Goal: Information Seeking & Learning: Learn about a topic

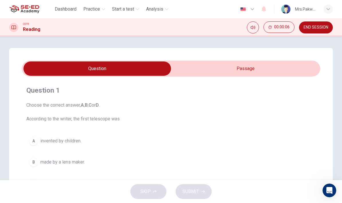
click at [289, 66] on input "checkbox" at bounding box center [97, 69] width 448 height 14
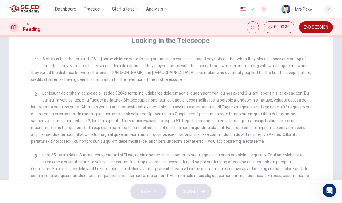
scroll to position [106, 0]
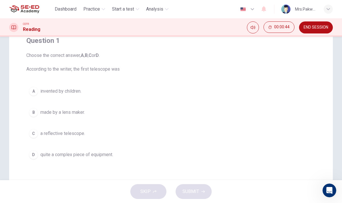
click at [173, 89] on button "A invented by children." at bounding box center [170, 91] width 289 height 14
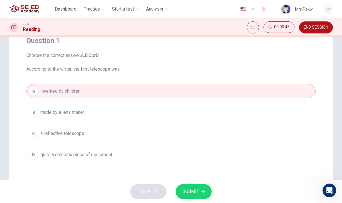
click at [205, 189] on button "SUBMIT" at bounding box center [194, 192] width 36 height 15
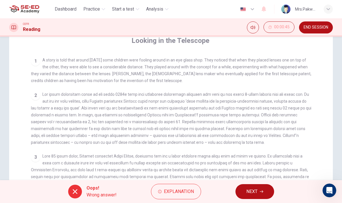
click at [260, 190] on button "NEXT" at bounding box center [255, 192] width 39 height 15
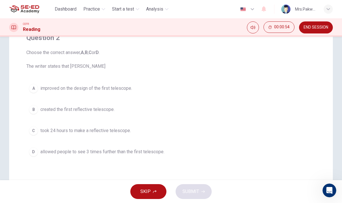
scroll to position [54, 0]
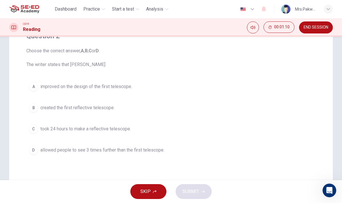
click at [260, 157] on button "D allowed people to see 3 times further than the first telescope." at bounding box center [170, 150] width 289 height 14
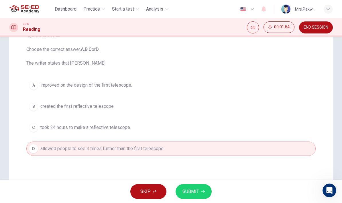
scroll to position [70, 0]
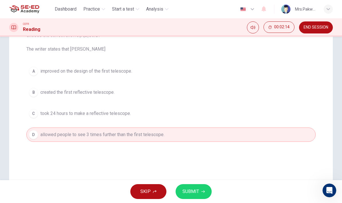
click at [291, 117] on button "C took 24 hours to make a reflective telescope." at bounding box center [170, 114] width 289 height 14
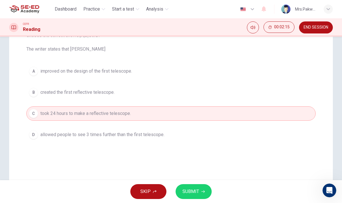
click at [292, 134] on button "D allowed people to see 3 times further than the first telescope." at bounding box center [170, 135] width 289 height 14
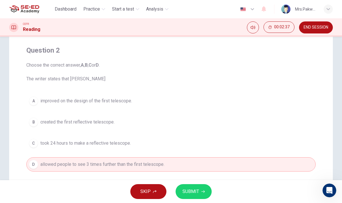
scroll to position [39, 0]
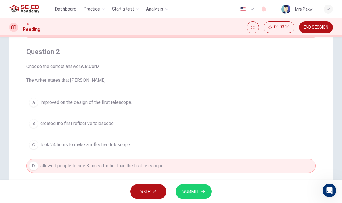
click at [315, 96] on div "A improved on the design of the first telescope. B created the first reflective…" at bounding box center [170, 134] width 289 height 78
click at [270, 96] on button "A improved on the design of the first telescope." at bounding box center [170, 102] width 289 height 14
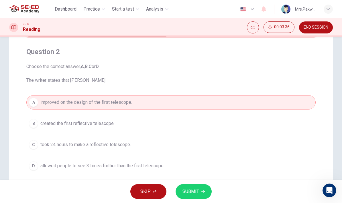
click at [260, 145] on button "C took 24 hours to make a reflective telescope." at bounding box center [170, 145] width 289 height 14
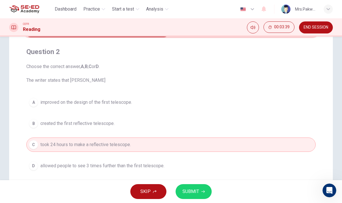
click at [291, 121] on button "B created the first reflective telescope." at bounding box center [170, 124] width 289 height 14
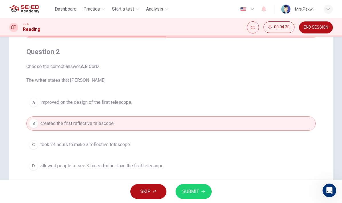
click at [203, 190] on icon "button" at bounding box center [202, 191] width 3 height 3
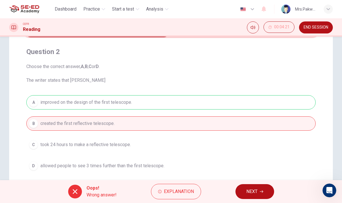
click at [192, 195] on span "Explanation" at bounding box center [179, 192] width 30 height 8
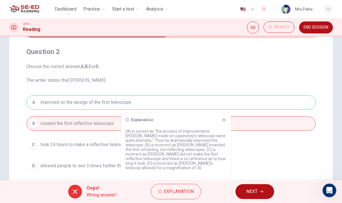
click at [227, 122] on div "Explanation (A) is correct as “the process of improvements [PERSON_NAME] made o…" at bounding box center [176, 145] width 110 height 64
click at [225, 122] on icon at bounding box center [224, 120] width 5 height 5
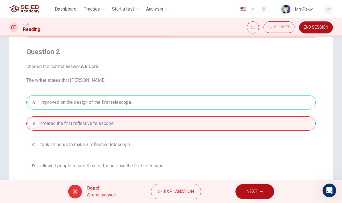
click at [259, 193] on button "NEXT" at bounding box center [255, 192] width 39 height 15
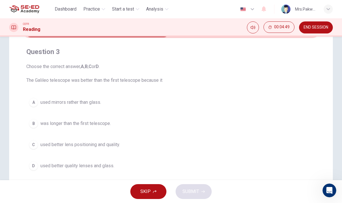
click at [251, 142] on button "C used better lens positioning and quality." at bounding box center [170, 145] width 289 height 14
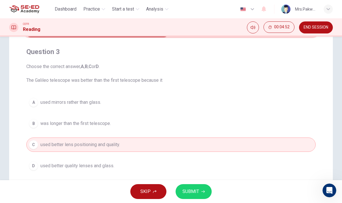
click at [205, 193] on button "SUBMIT" at bounding box center [194, 192] width 36 height 15
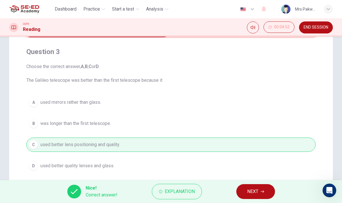
click at [261, 190] on icon "button" at bounding box center [262, 191] width 3 height 3
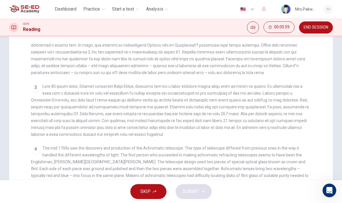
scroll to position [176, 0]
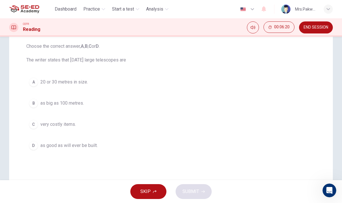
click at [270, 107] on button "B as big as 100 metres." at bounding box center [170, 103] width 289 height 14
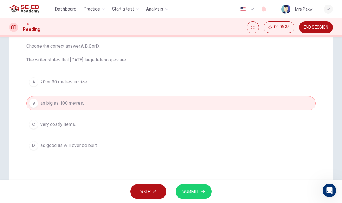
click at [220, 121] on button "C very costly items." at bounding box center [170, 124] width 289 height 14
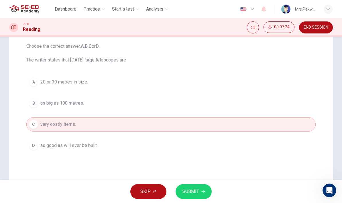
click at [252, 97] on button "B as big as 100 metres." at bounding box center [170, 103] width 289 height 14
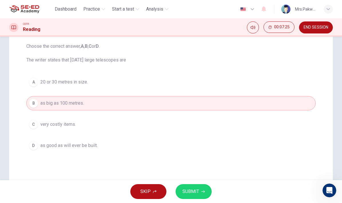
click at [255, 80] on button "A 20 or 30 metres in size." at bounding box center [170, 82] width 289 height 14
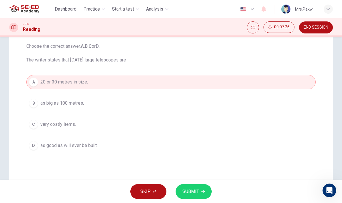
click at [240, 101] on button "B as big as 100 metres." at bounding box center [170, 103] width 289 height 14
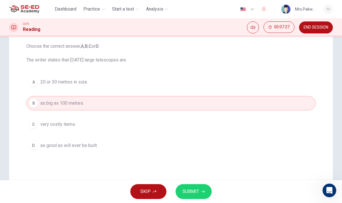
click at [261, 120] on button "C very costly items." at bounding box center [170, 124] width 289 height 14
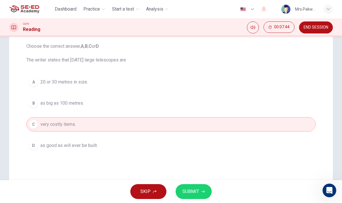
click at [165, 106] on button "B as big as 100 metres." at bounding box center [170, 103] width 289 height 14
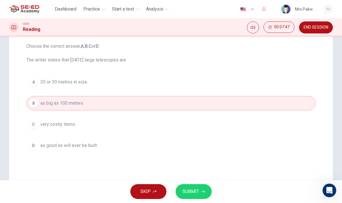
click at [191, 84] on button "A 20 or 30 metres in size." at bounding box center [170, 82] width 289 height 14
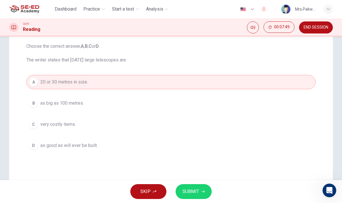
click at [216, 101] on button "B as big as 100 metres." at bounding box center [170, 103] width 289 height 14
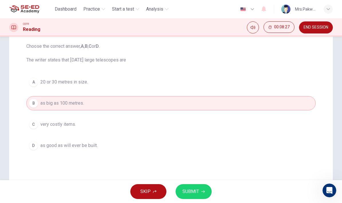
click at [144, 127] on button "C very costly items." at bounding box center [170, 124] width 289 height 14
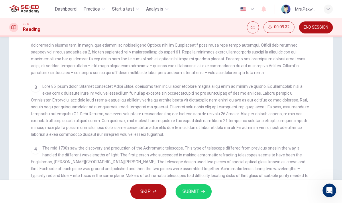
scroll to position [68, 0]
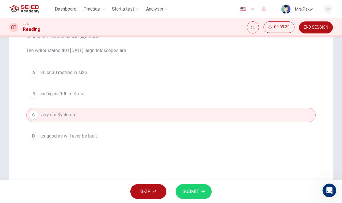
click at [197, 191] on span "SUBMIT" at bounding box center [190, 192] width 17 height 8
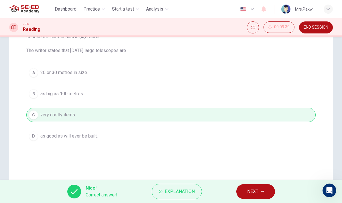
click at [258, 195] on span "NEXT" at bounding box center [252, 192] width 11 height 8
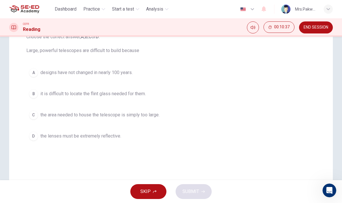
click at [257, 89] on button "B it is difficult to locate the flint glass needed for them." at bounding box center [170, 94] width 289 height 14
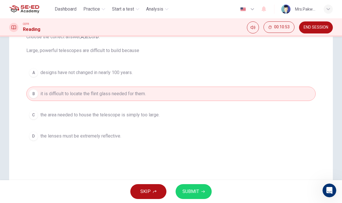
click at [195, 188] on span "SUBMIT" at bounding box center [190, 192] width 17 height 8
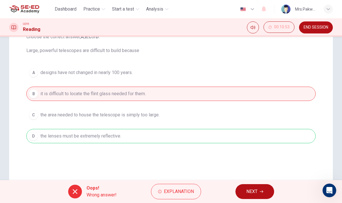
click at [181, 189] on span "Explanation" at bounding box center [179, 192] width 30 height 8
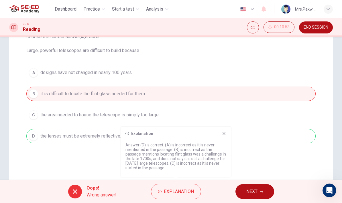
click at [225, 135] on icon at bounding box center [224, 133] width 3 height 3
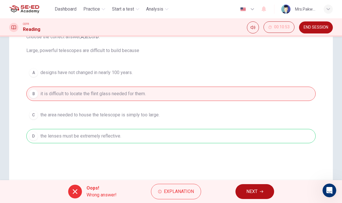
click at [190, 191] on span "Explanation" at bounding box center [179, 192] width 30 height 8
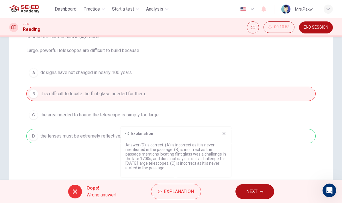
click at [229, 138] on div "Explanation Answer (D) is correct. (A) is incorrect as it is never mentioned in…" at bounding box center [176, 152] width 110 height 50
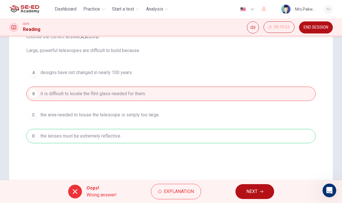
click at [277, 132] on div "A designs have not changed in nearly 100 years. B it is difficult to locate the…" at bounding box center [170, 105] width 289 height 78
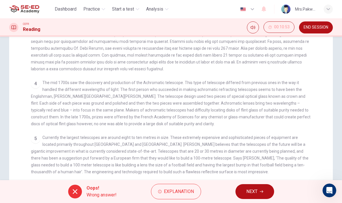
scroll to position [109, 0]
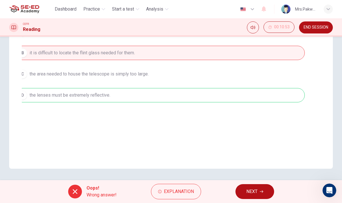
checkbox input "true"
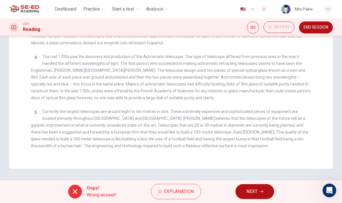
click at [270, 109] on span "Currently the largest telescopes are around eight to ten metres in size. These …" at bounding box center [170, 128] width 278 height 39
click at [263, 193] on icon "button" at bounding box center [261, 191] width 3 height 3
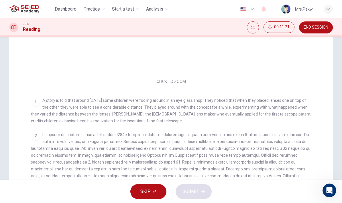
scroll to position [0, 0]
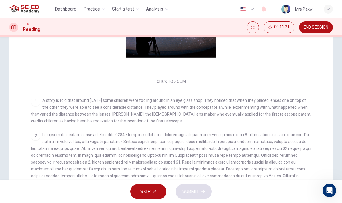
checkbox input "false"
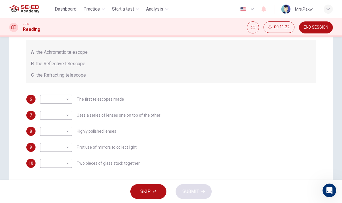
scroll to position [94, 0]
click at [68, 99] on body "This site uses cookies, as explained in our Privacy Policy . If you agree to th…" at bounding box center [171, 101] width 342 height 203
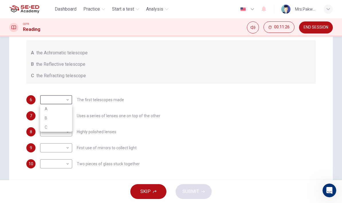
click at [68, 129] on li "C" at bounding box center [56, 127] width 32 height 9
type input "C"
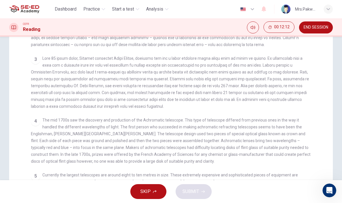
scroll to position [135, 0]
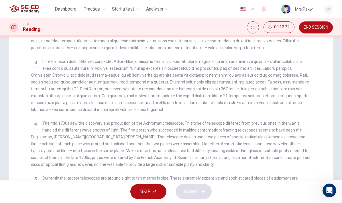
checkbox input "false"
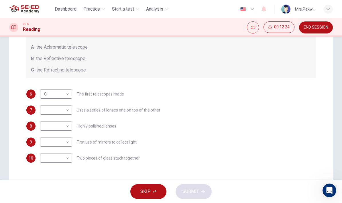
scroll to position [99, 0]
click at [70, 117] on body "This site uses cookies, as explained in our Privacy Policy . If you agree to th…" at bounding box center [171, 101] width 342 height 203
click at [67, 138] on li "C" at bounding box center [56, 138] width 32 height 9
click at [68, 112] on body "This site uses cookies, as explained in our Privacy Policy . If you agree to th…" at bounding box center [171, 101] width 342 height 203
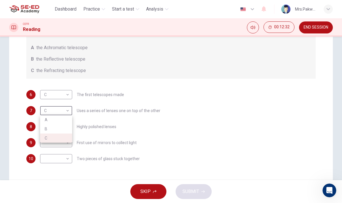
click at [67, 130] on li "B" at bounding box center [56, 129] width 32 height 9
type input "B"
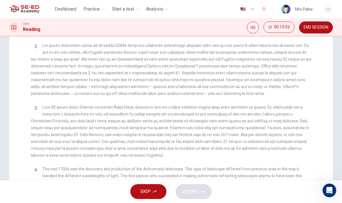
scroll to position [106, 0]
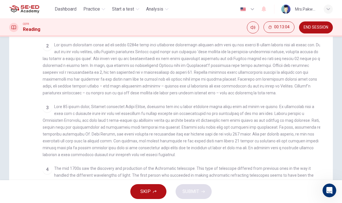
checkbox input "false"
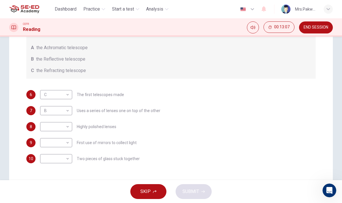
click at [69, 144] on body "This site uses cookies, as explained in our Privacy Policy . If you agree to th…" at bounding box center [171, 101] width 342 height 203
click at [66, 159] on li "B" at bounding box center [56, 161] width 32 height 9
type input "B"
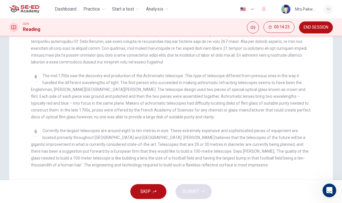
scroll to position [132, 0]
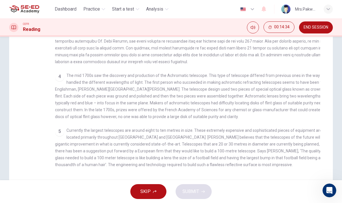
checkbox input "false"
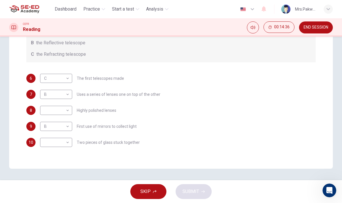
click at [68, 142] on body "This site uses cookies, as explained in our Privacy Policy . If you agree to th…" at bounding box center [171, 101] width 342 height 203
click at [68, 150] on li "A" at bounding box center [56, 151] width 32 height 9
type input "A"
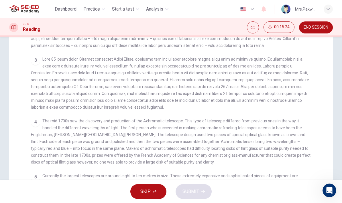
scroll to position [137, 0]
checkbox input "false"
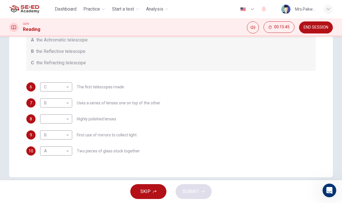
scroll to position [107, 0]
click at [67, 119] on body "This site uses cookies, as explained in our Privacy Policy . If you agree to th…" at bounding box center [171, 101] width 342 height 203
click at [68, 126] on li "A" at bounding box center [56, 128] width 32 height 9
type input "A"
click at [195, 190] on span "SUBMIT" at bounding box center [190, 192] width 17 height 8
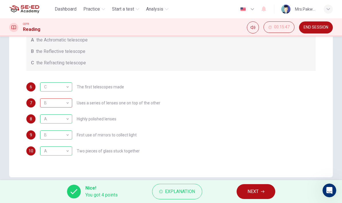
click at [177, 189] on span "Explanation" at bounding box center [180, 192] width 30 height 8
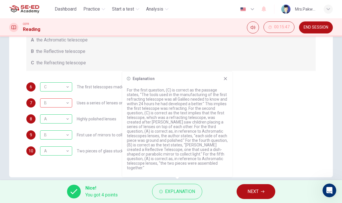
click at [227, 81] on icon at bounding box center [225, 78] width 5 height 5
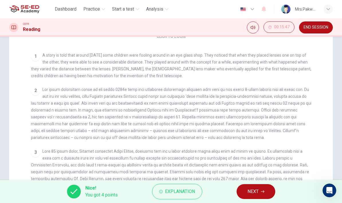
scroll to position [55, 0]
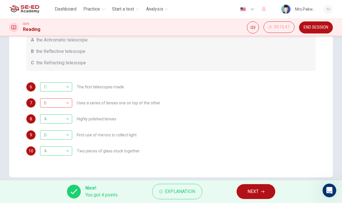
click at [174, 191] on span "Explanation" at bounding box center [180, 192] width 30 height 8
click at [284, 123] on div "8 A A ​ Highly polished lenses" at bounding box center [170, 119] width 289 height 9
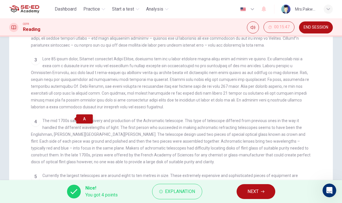
scroll to position [147, 0]
checkbox input "false"
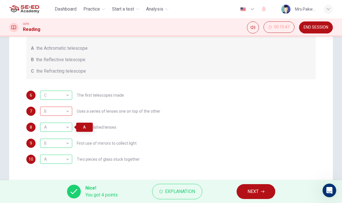
scroll to position [99, 0]
click at [262, 193] on icon "button" at bounding box center [262, 191] width 3 height 3
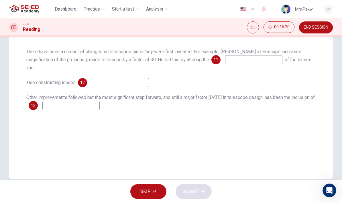
scroll to position [100, 0]
click at [331, 131] on div "Questions 11 - 13 Complete the summary below using words from the passage. Choo…" at bounding box center [171, 63] width 324 height 230
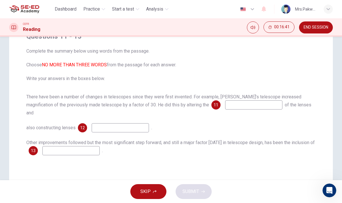
scroll to position [55, 0]
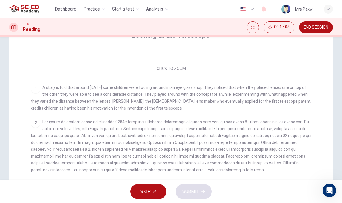
checkbox input "false"
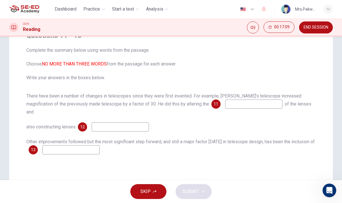
click at [227, 105] on input at bounding box center [253, 104] width 57 height 9
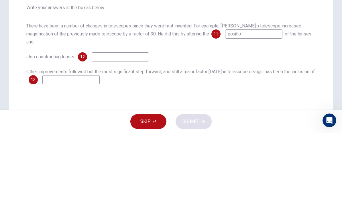
type input "position"
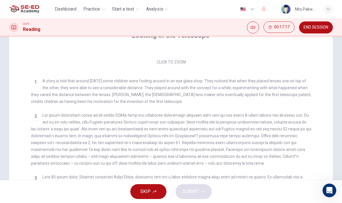
scroll to position [81, 0]
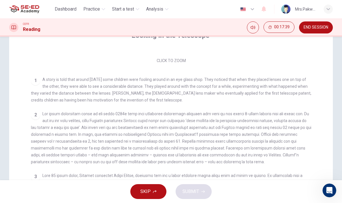
checkbox input "false"
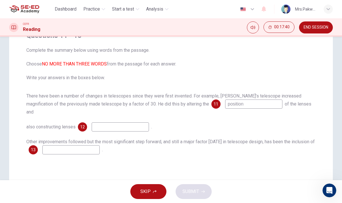
click at [129, 123] on input at bounding box center [120, 127] width 57 height 9
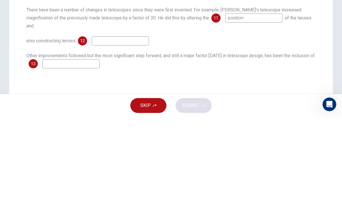
type input "Q"
type input "quality"
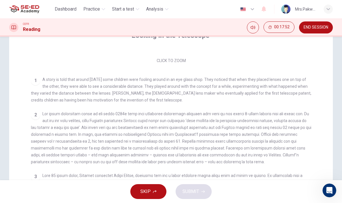
checkbox input "false"
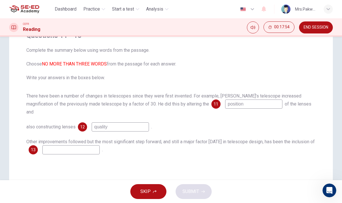
click at [95, 123] on input "quality" at bounding box center [120, 127] width 57 height 9
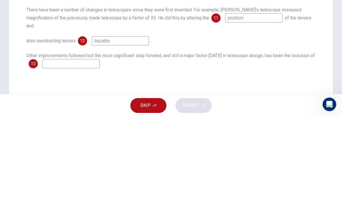
type input "quality"
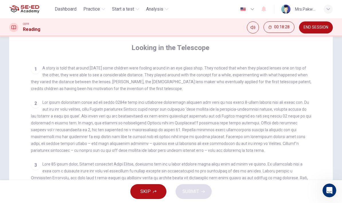
scroll to position [106, 0]
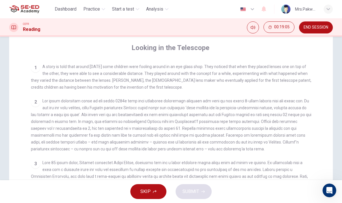
checkbox input "false"
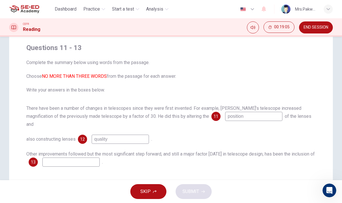
click at [85, 158] on input at bounding box center [70, 162] width 57 height 9
type input "scientific analysis"
click at [204, 191] on icon "button" at bounding box center [202, 191] width 3 height 3
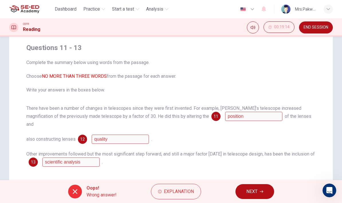
click at [190, 189] on span "Explanation" at bounding box center [179, 192] width 30 height 8
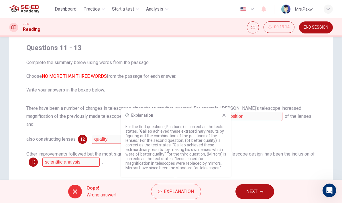
click at [225, 114] on icon at bounding box center [224, 115] width 3 height 3
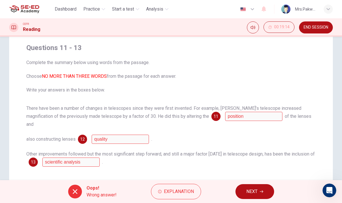
click at [186, 193] on span "Explanation" at bounding box center [179, 192] width 30 height 8
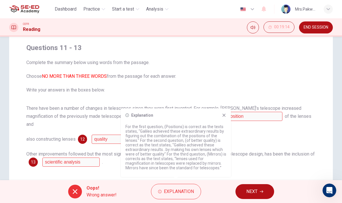
click at [223, 117] on icon at bounding box center [224, 115] width 5 height 5
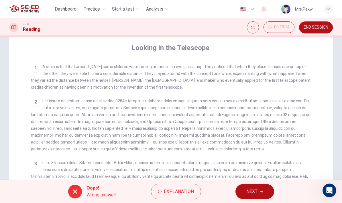
checkbox input "false"
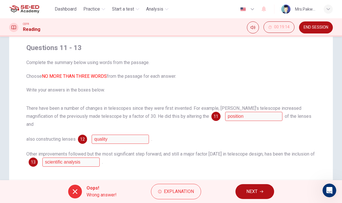
click at [190, 189] on span "Explanation" at bounding box center [179, 192] width 30 height 8
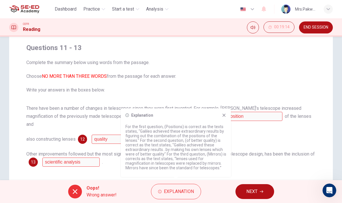
click at [221, 119] on div "Explanation For the first question, (Positions) is correct as the texts states,…" at bounding box center [176, 143] width 110 height 69
click at [256, 199] on button "NEXT" at bounding box center [255, 192] width 39 height 15
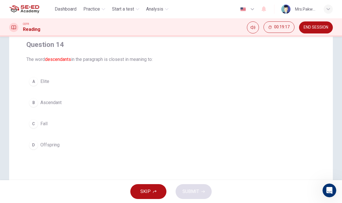
scroll to position [49, 0]
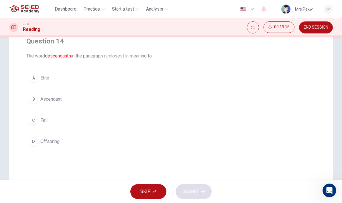
click at [118, 142] on button "D Offspring" at bounding box center [170, 142] width 289 height 14
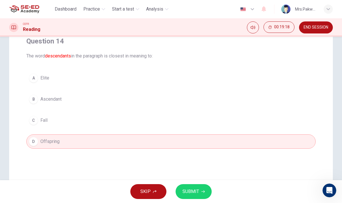
click at [193, 193] on span "SUBMIT" at bounding box center [190, 192] width 17 height 8
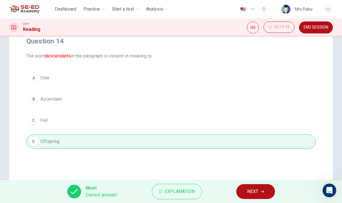
click at [251, 191] on span "NEXT" at bounding box center [252, 192] width 11 height 8
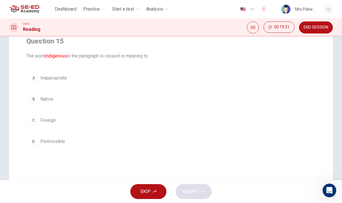
click at [136, 95] on button "B Native" at bounding box center [170, 99] width 289 height 14
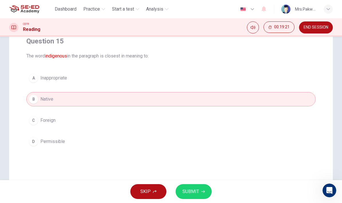
click at [203, 186] on button "SUBMIT" at bounding box center [194, 192] width 36 height 15
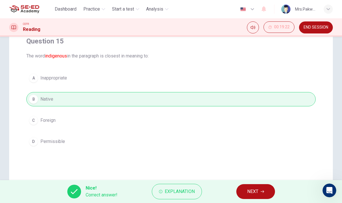
click at [231, 199] on div "Nice! Correct answer! Explanation NEXT" at bounding box center [171, 191] width 342 height 23
click at [250, 199] on button "NEXT" at bounding box center [255, 192] width 39 height 15
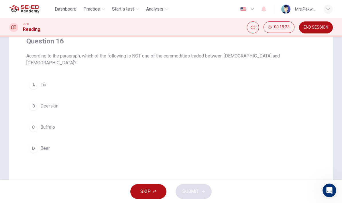
click at [67, 142] on button "D Beer" at bounding box center [170, 149] width 289 height 14
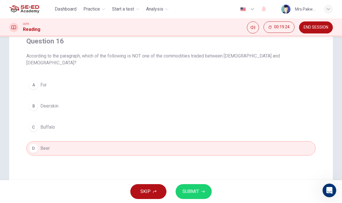
click at [217, 192] on div "SKIP SUBMIT" at bounding box center [171, 191] width 342 height 23
click at [181, 195] on button "SUBMIT" at bounding box center [194, 192] width 36 height 15
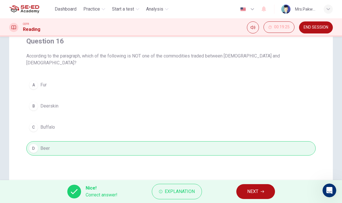
click at [247, 187] on button "NEXT" at bounding box center [255, 192] width 39 height 15
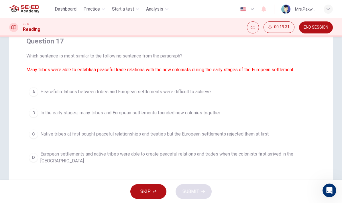
click at [36, 165] on button "D European settlements and native tribes were able to create peaceful relations…" at bounding box center [170, 157] width 289 height 19
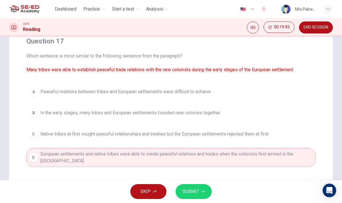
click at [63, 136] on span "Native tribes at first sought peaceful relationships and treaties but the Europ…" at bounding box center [154, 134] width 228 height 7
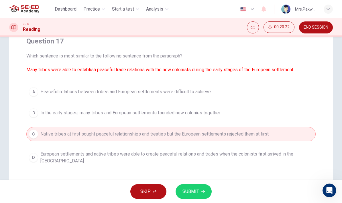
click at [299, 156] on span "European settlements and native tribes were able to create peaceful relations a…" at bounding box center [176, 158] width 273 height 14
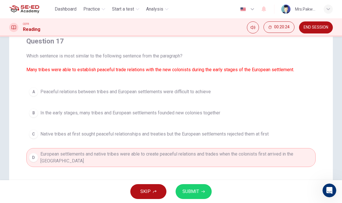
click at [203, 199] on button "SUBMIT" at bounding box center [194, 192] width 36 height 15
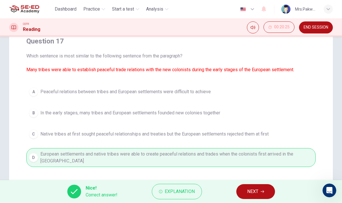
click at [262, 193] on icon "button" at bounding box center [262, 191] width 3 height 3
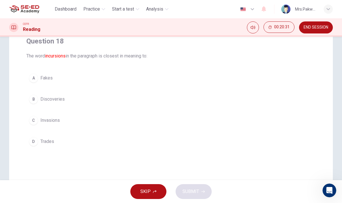
click at [74, 125] on button "C Invasions" at bounding box center [170, 120] width 289 height 14
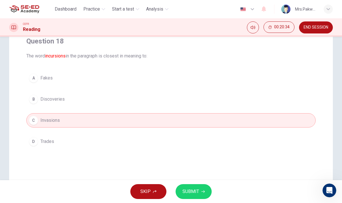
click at [202, 195] on button "SUBMIT" at bounding box center [194, 192] width 36 height 15
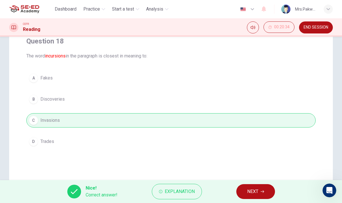
click at [256, 191] on span "NEXT" at bounding box center [252, 192] width 11 height 8
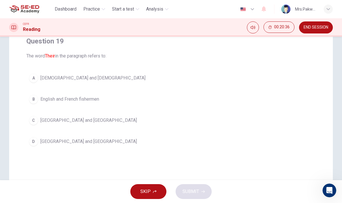
click at [141, 106] on button "B English and French fishermen" at bounding box center [170, 99] width 289 height 14
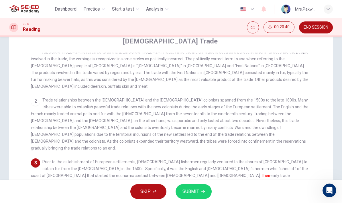
scroll to position [11, 0]
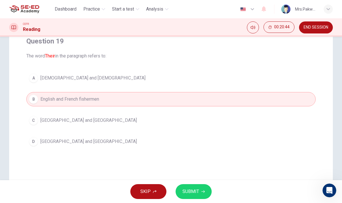
click at [175, 79] on button "A [DEMOGRAPHIC_DATA] and [DEMOGRAPHIC_DATA]" at bounding box center [170, 78] width 289 height 14
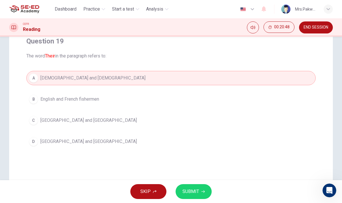
click at [199, 192] on button "SUBMIT" at bounding box center [194, 192] width 36 height 15
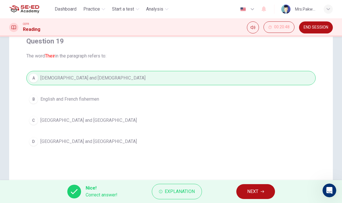
click at [251, 193] on span "NEXT" at bounding box center [252, 192] width 11 height 8
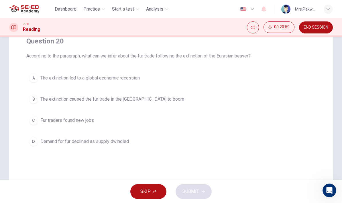
click at [188, 97] on button "B The extinction caused the fur trade in the [GEOGRAPHIC_DATA] to boom" at bounding box center [170, 99] width 289 height 14
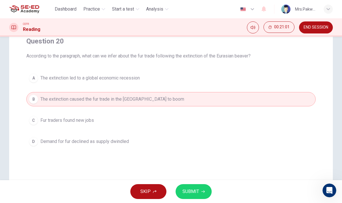
click at [195, 190] on span "SUBMIT" at bounding box center [190, 192] width 17 height 8
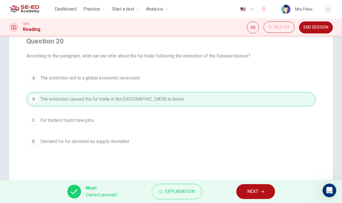
click at [258, 193] on span "NEXT" at bounding box center [252, 192] width 11 height 8
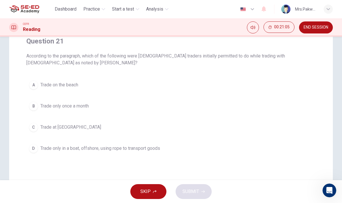
click at [151, 154] on button "D Trade only in a boat, offshore, using rope to transport goods" at bounding box center [170, 149] width 289 height 14
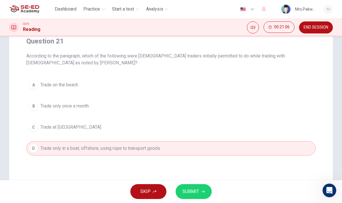
click at [194, 193] on span "SUBMIT" at bounding box center [190, 192] width 17 height 8
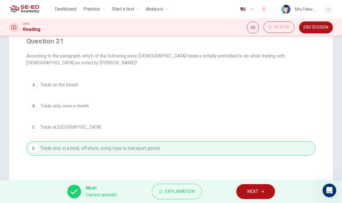
click at [258, 199] on button "NEXT" at bounding box center [255, 192] width 39 height 15
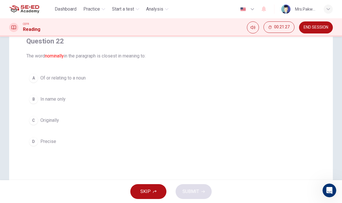
click at [201, 67] on div "Question 22 The word nominally in the paragraph is closest in meaning to: A Of …" at bounding box center [171, 92] width 299 height 121
click at [218, 74] on button "A Of or relating to a noun" at bounding box center [170, 78] width 289 height 14
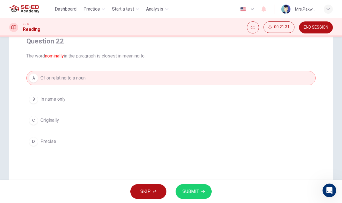
click at [178, 142] on button "D Precise" at bounding box center [170, 142] width 289 height 14
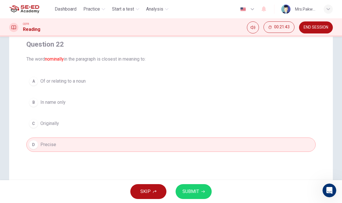
scroll to position [46, 0]
click at [257, 101] on button "B In name only" at bounding box center [170, 102] width 289 height 14
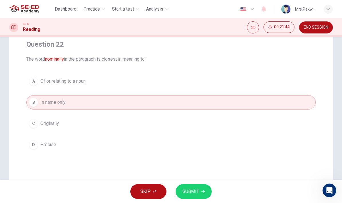
click at [269, 79] on button "A Of or relating to a noun" at bounding box center [170, 81] width 289 height 14
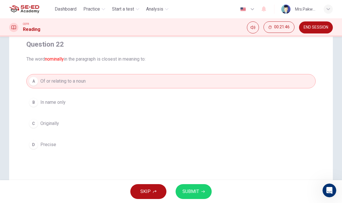
click at [205, 190] on button "SUBMIT" at bounding box center [194, 192] width 36 height 15
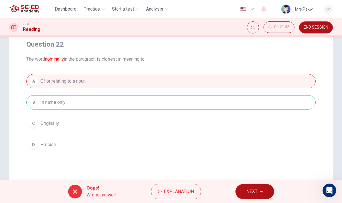
click at [251, 195] on span "NEXT" at bounding box center [251, 192] width 11 height 8
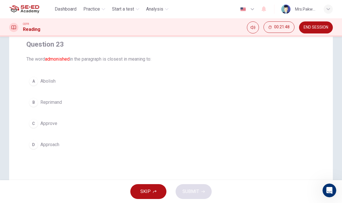
click at [259, 78] on button "A Abolish" at bounding box center [170, 81] width 289 height 14
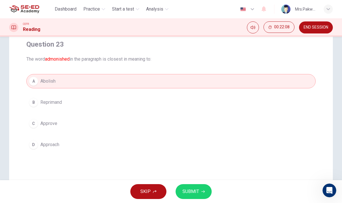
click at [201, 194] on button "SUBMIT" at bounding box center [194, 192] width 36 height 15
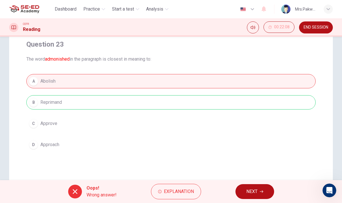
click at [177, 192] on span "Explanation" at bounding box center [179, 192] width 30 height 8
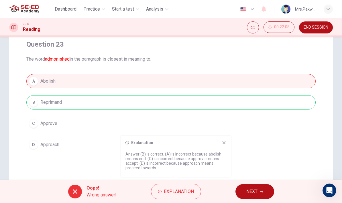
click at [255, 193] on span "NEXT" at bounding box center [251, 192] width 11 height 8
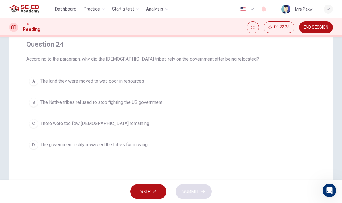
click at [129, 106] on button "B The Native tribes refused to stop fighting the US government" at bounding box center [170, 102] width 289 height 14
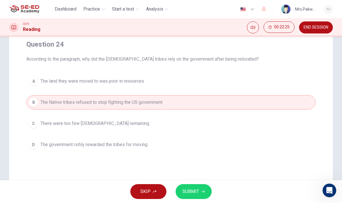
click at [151, 123] on button "C There were too few [DEMOGRAPHIC_DATA] remaining" at bounding box center [170, 124] width 289 height 14
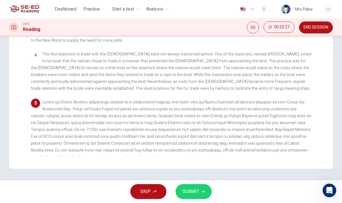
scroll to position [151, 0]
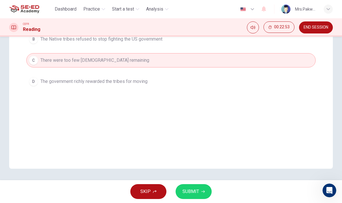
checkbox input "false"
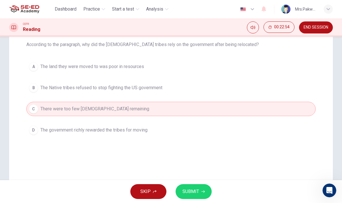
scroll to position [58, 0]
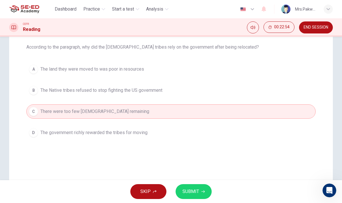
click at [284, 71] on button "A The land they were moved to was poor in resources" at bounding box center [170, 69] width 289 height 14
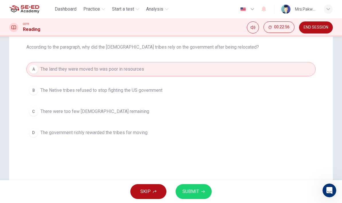
click at [199, 194] on span "SUBMIT" at bounding box center [190, 192] width 17 height 8
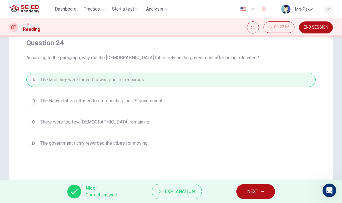
scroll to position [44, 0]
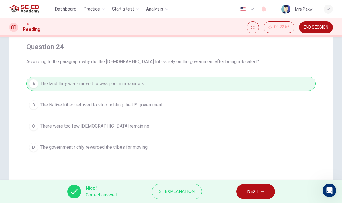
click at [259, 195] on button "NEXT" at bounding box center [255, 192] width 39 height 15
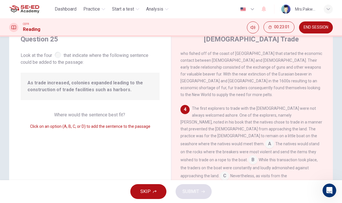
scroll to position [21, 0]
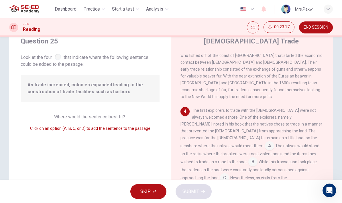
click at [249, 190] on input at bounding box center [246, 194] width 9 height 9
click at [229, 174] on input at bounding box center [224, 178] width 9 height 9
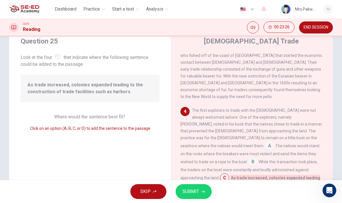
click at [283, 197] on input at bounding box center [278, 201] width 9 height 9
click at [199, 193] on button "SUBMIT" at bounding box center [194, 192] width 36 height 15
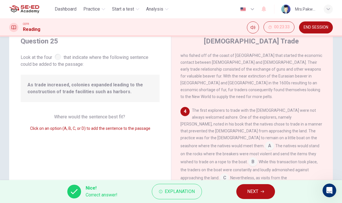
click at [262, 189] on button "NEXT" at bounding box center [255, 192] width 39 height 15
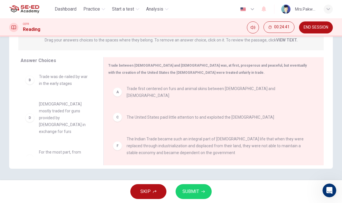
scroll to position [0, 0]
click at [199, 191] on button "SUBMIT" at bounding box center [194, 192] width 36 height 15
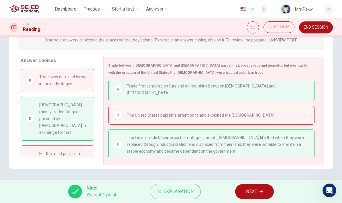
scroll to position [1, 0]
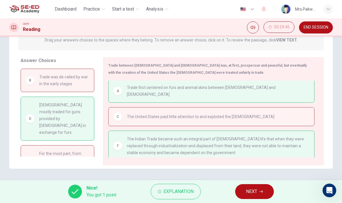
click at [263, 194] on button "NEXT" at bounding box center [254, 192] width 39 height 15
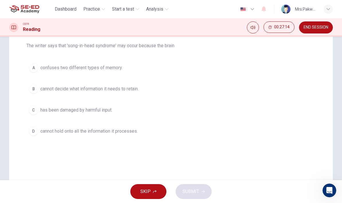
scroll to position [72, 0]
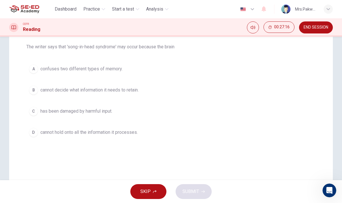
click at [267, 90] on button "B cannot decide what information it needs to retain." at bounding box center [170, 90] width 289 height 14
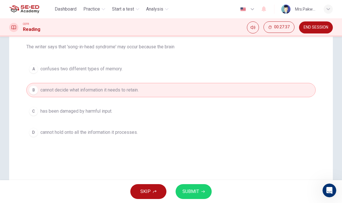
click at [245, 132] on button "D cannot hold onto all the information it processes." at bounding box center [170, 132] width 289 height 14
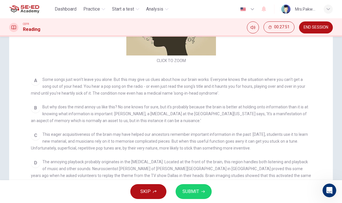
scroll to position [73, 0]
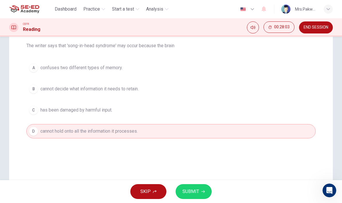
click at [295, 91] on button "B cannot decide what information it needs to retain." at bounding box center [170, 89] width 289 height 14
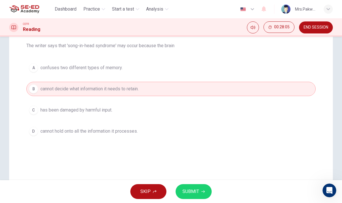
click at [279, 111] on button "C has been damaged by harmful input." at bounding box center [170, 110] width 289 height 14
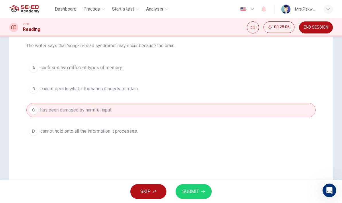
click at [260, 61] on button "A confuses two different types of memory." at bounding box center [170, 68] width 289 height 14
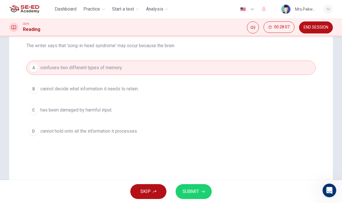
click at [269, 90] on button "B cannot decide what information it needs to retain." at bounding box center [170, 89] width 289 height 14
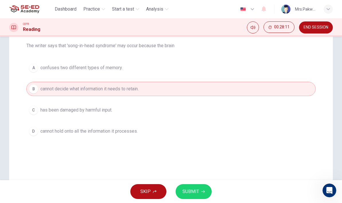
click at [259, 132] on button "D cannot hold onto all the information it processes." at bounding box center [170, 131] width 289 height 14
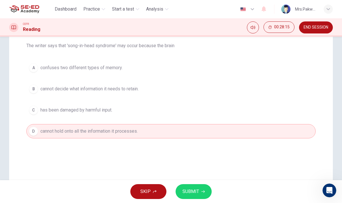
click at [290, 85] on button "B cannot decide what information it needs to retain." at bounding box center [170, 89] width 289 height 14
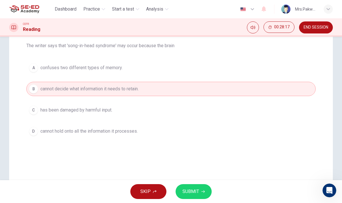
click at [323, 131] on div "Question 27 Choose the correct answer, A , B , C or D . The writer says that 's…" at bounding box center [171, 90] width 324 height 230
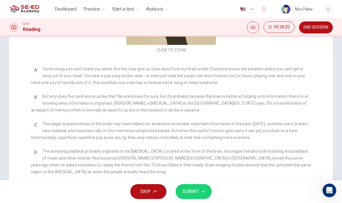
scroll to position [75, 0]
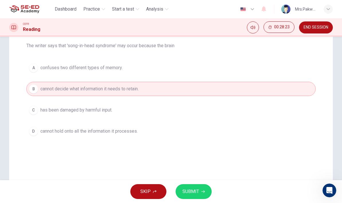
click at [201, 193] on icon "button" at bounding box center [202, 191] width 3 height 3
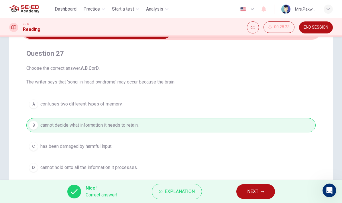
scroll to position [38, 0]
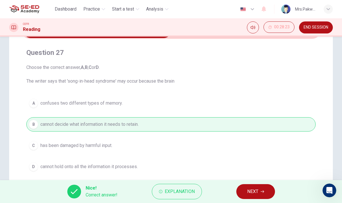
click at [266, 193] on button "NEXT" at bounding box center [255, 192] width 39 height 15
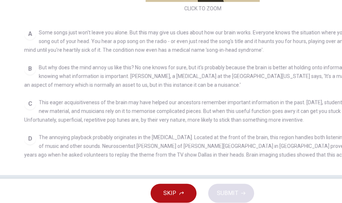
scroll to position [8, 0]
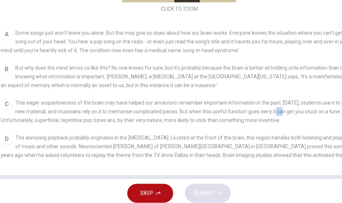
click at [218, 145] on div "D The annoying playback probably originates in the [MEDICAL_DATA]. Located at t…" at bounding box center [171, 159] width 280 height 28
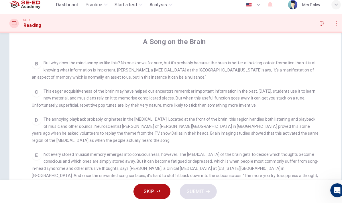
scroll to position [134, 0]
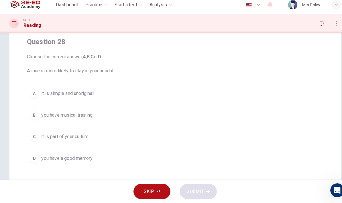
click at [36, 134] on div "C" at bounding box center [33, 138] width 9 height 9
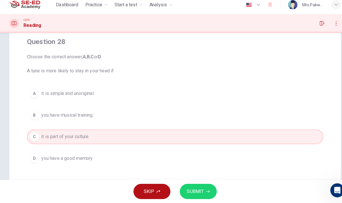
click at [197, 189] on span "SUBMIT" at bounding box center [190, 192] width 17 height 8
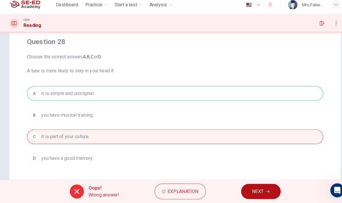
click at [181, 188] on span "Explanation" at bounding box center [179, 192] width 30 height 8
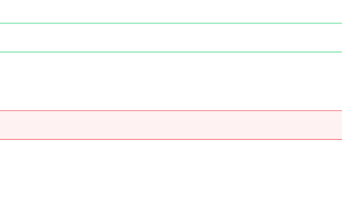
scroll to position [53, 0]
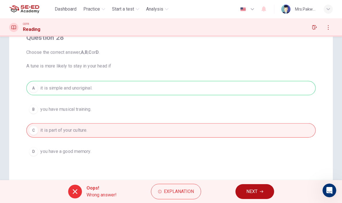
click at [180, 191] on span "Explanation" at bounding box center [179, 192] width 30 height 8
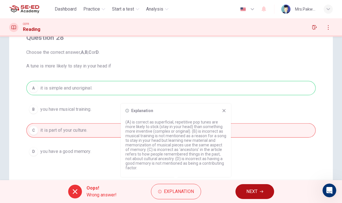
click at [223, 113] on icon at bounding box center [224, 110] width 3 height 3
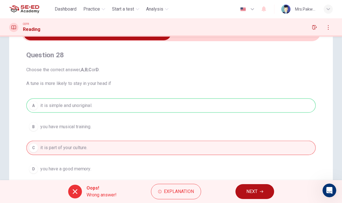
scroll to position [31, 0]
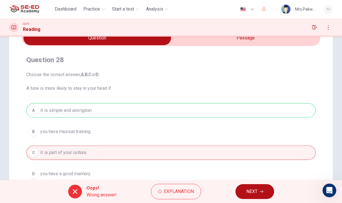
click at [257, 192] on span "NEXT" at bounding box center [251, 192] width 11 height 8
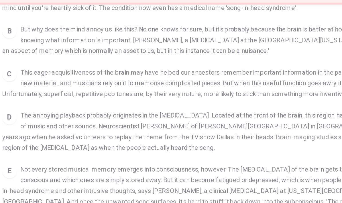
scroll to position [120, 0]
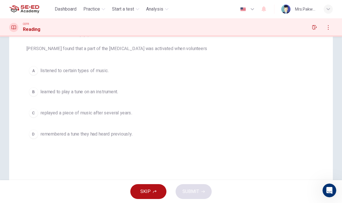
click at [32, 71] on div "A" at bounding box center [33, 70] width 9 height 9
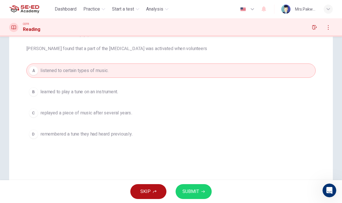
click at [30, 113] on div "C" at bounding box center [33, 113] width 9 height 9
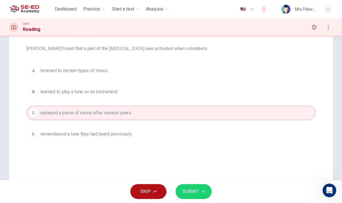
click at [33, 138] on div "D" at bounding box center [33, 134] width 9 height 9
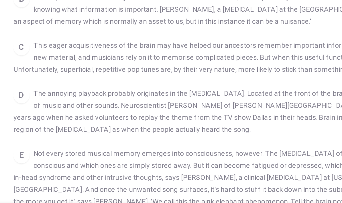
scroll to position [121, 0]
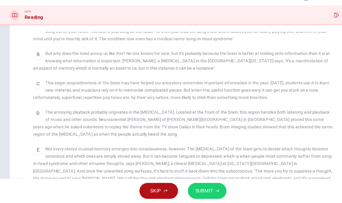
checkbox input "false"
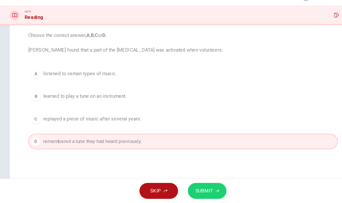
click at [172, 117] on button "C replayed a piece of music after several years." at bounding box center [170, 124] width 289 height 14
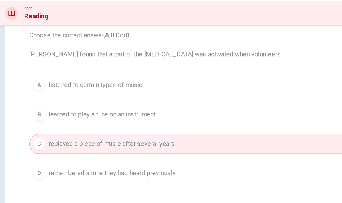
scroll to position [60, 0]
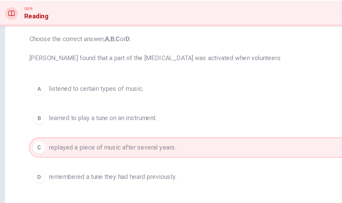
click at [203, 138] on button "D remembered a tune they had heard previously." at bounding box center [170, 145] width 289 height 14
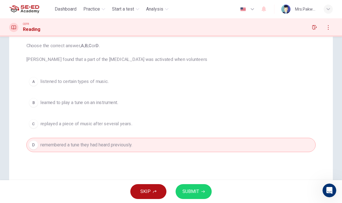
click at [199, 193] on span "SUBMIT" at bounding box center [190, 192] width 17 height 8
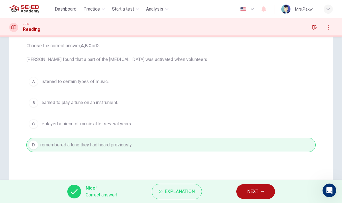
click at [260, 194] on button "NEXT" at bounding box center [255, 192] width 39 height 15
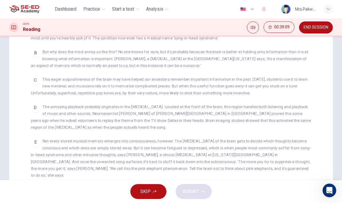
scroll to position [65, 0]
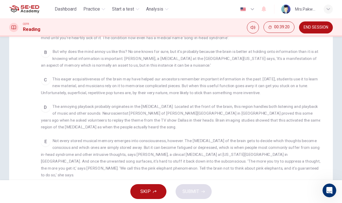
checkbox input "false"
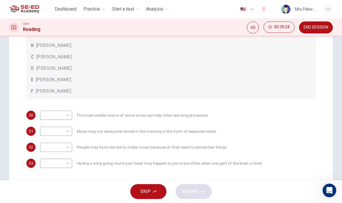
click at [66, 129] on body "This site uses cookies, as explained in our Privacy Policy . If you agree to th…" at bounding box center [171, 101] width 342 height 203
click at [66, 149] on li "B" at bounding box center [56, 149] width 32 height 9
type input "B"
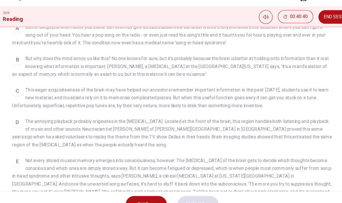
scroll to position [66, 0]
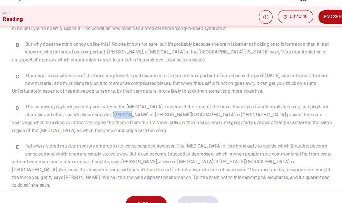
click at [204, 111] on span "The annoying playback probably originates in the [MEDICAL_DATA]. Located at the…" at bounding box center [171, 116] width 280 height 25
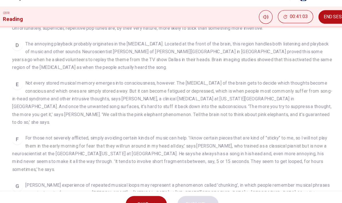
scroll to position [133, 0]
click at [206, 132] on span "For those not severely afflicted, simply avoiding certain kinds of music can he…" at bounding box center [169, 147] width 276 height 32
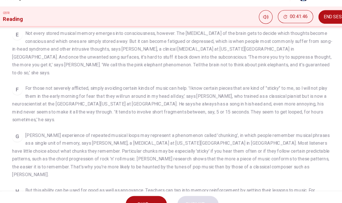
scroll to position [177, 0]
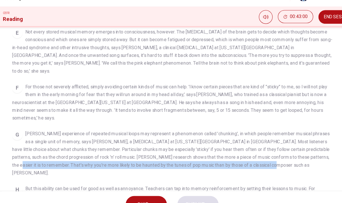
click at [236, 148] on div "[PERSON_NAME] experience of repeated musical loops may represent a phenomenon c…" at bounding box center [171, 146] width 280 height 41
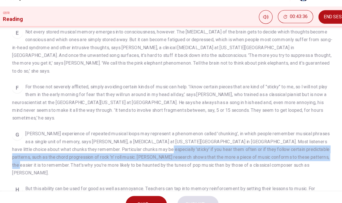
click at [231, 150] on div "CLICK TO ZOOM Click to Zoom A Some songs just won't leave you alone. But this m…" at bounding box center [175, 89] width 288 height 205
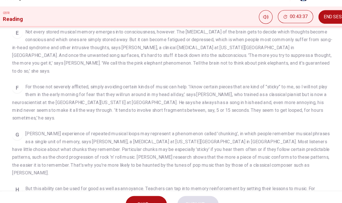
checkbox input "false"
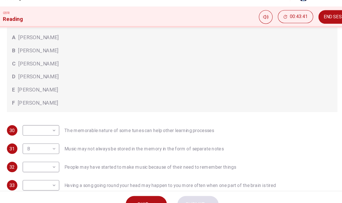
click at [49, 111] on body "This site uses cookies, as explained in our Privacy Policy . If you agree to th…" at bounding box center [171, 101] width 342 height 203
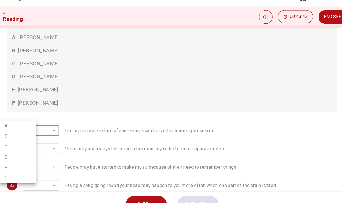
click at [21, 146] on li "D" at bounding box center [36, 150] width 32 height 9
type input "D"
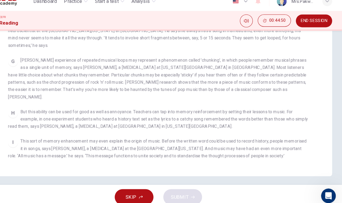
scroll to position [0, 0]
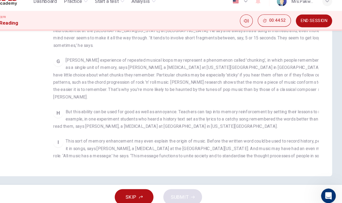
checkbox input "false"
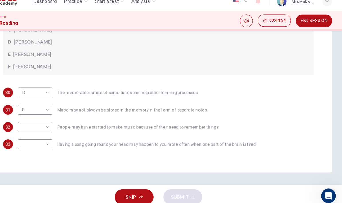
click at [40, 116] on body "This site uses cookies, as explained in our Privacy Policy . If you agree to th…" at bounding box center [171, 101] width 342 height 203
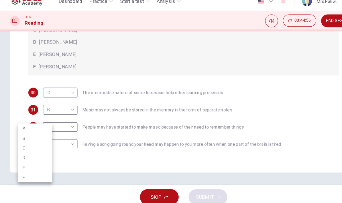
click at [38, 160] on li "E" at bounding box center [33, 164] width 32 height 9
type input "E"
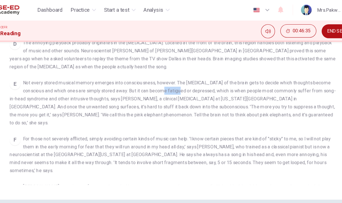
scroll to position [113, 0]
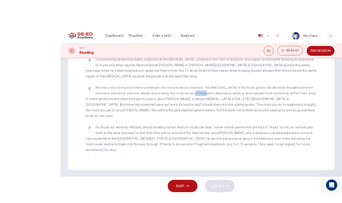
checkbox input "false"
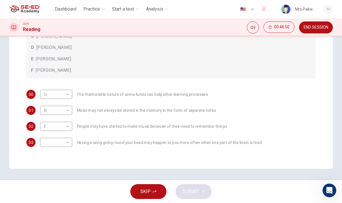
scroll to position [147, 0]
click at [65, 145] on body "This site uses cookies, as explained in our Privacy Policy . If you agree to th…" at bounding box center [171, 101] width 342 height 203
click at [46, 158] on li "B" at bounding box center [56, 157] width 32 height 9
type input "B"
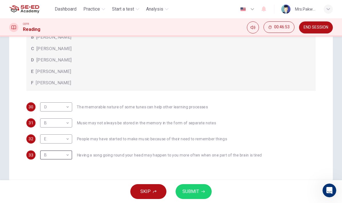
scroll to position [136, 0]
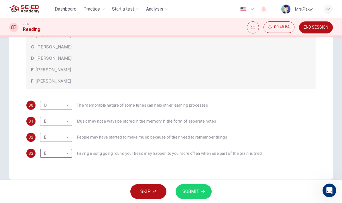
click at [198, 190] on span "SUBMIT" at bounding box center [190, 192] width 17 height 8
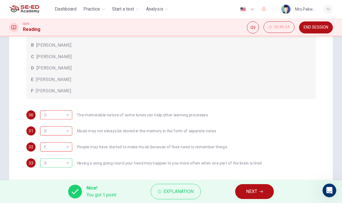
scroll to position [131, 0]
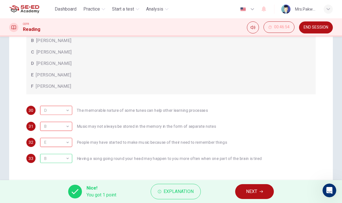
click at [158, 188] on button "Explanation" at bounding box center [176, 191] width 50 height 15
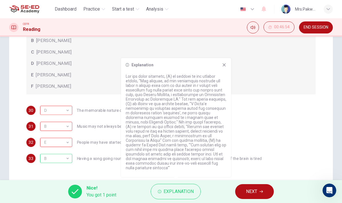
click at [260, 189] on button "NEXT" at bounding box center [254, 192] width 39 height 15
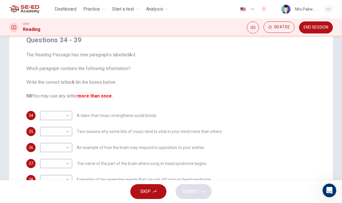
scroll to position [52, 0]
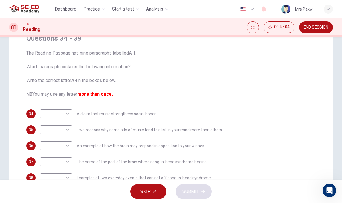
click at [61, 107] on body "This site uses cookies, as explained in our Privacy Policy . If you agree to th…" at bounding box center [171, 101] width 342 height 203
click at [34, 88] on div at bounding box center [171, 101] width 342 height 203
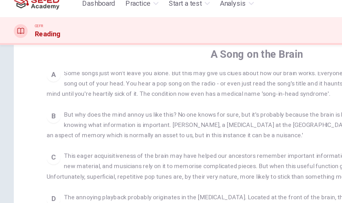
scroll to position [110, 0]
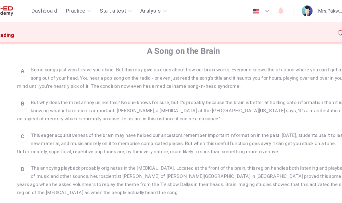
checkbox input "false"
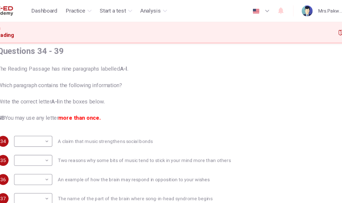
click at [33, 137] on body "This site uses cookies, as explained in our Privacy Policy . If you agree to th…" at bounding box center [171, 101] width 342 height 203
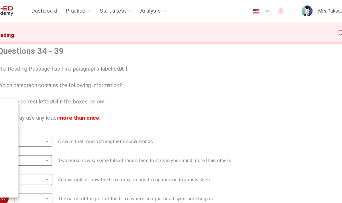
click at [37, 131] on div at bounding box center [171, 101] width 342 height 203
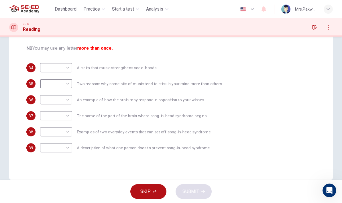
scroll to position [98, 0]
click at [69, 85] on body "This site uses cookies, as explained in our Privacy Policy . If you agree to th…" at bounding box center [171, 101] width 342 height 203
click at [62, 101] on li "B" at bounding box center [56, 102] width 32 height 9
type input "B"
click at [66, 117] on body "This site uses cookies, as explained in our Privacy Policy . If you agree to th…" at bounding box center [171, 101] width 342 height 203
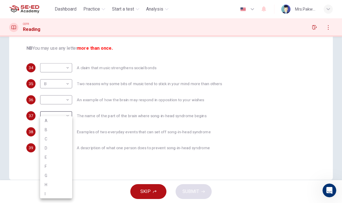
click at [62, 123] on li "A" at bounding box center [56, 120] width 32 height 9
type input "A"
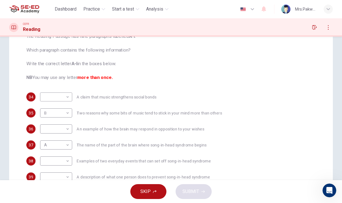
scroll to position [57, 0]
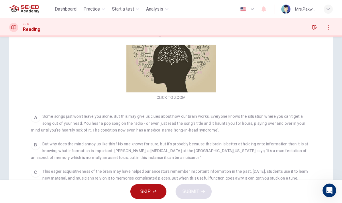
checkbox input "false"
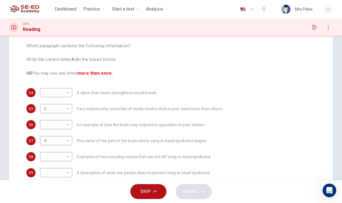
scroll to position [85, 0]
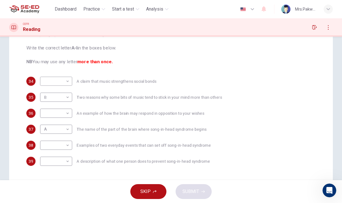
click at [64, 147] on body "This site uses cookies, as explained in our Privacy Policy . If you agree to th…" at bounding box center [171, 101] width 342 height 203
click at [67, 123] on li "A" at bounding box center [56, 120] width 32 height 9
type input "A"
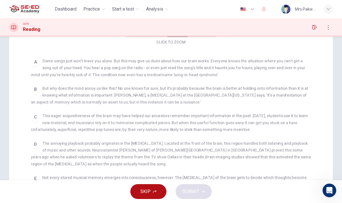
scroll to position [70, 0]
checkbox input "false"
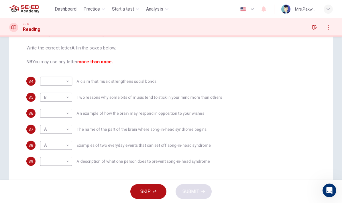
click at [65, 111] on body "This site uses cookies, as explained in our Privacy Policy . If you agree to th…" at bounding box center [171, 101] width 342 height 203
click at [58, 150] on li "D" at bounding box center [56, 148] width 32 height 9
type input "D"
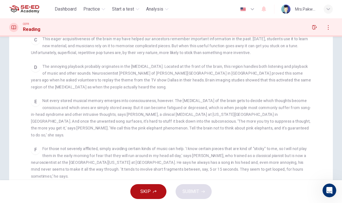
scroll to position [147, 0]
checkbox input "false"
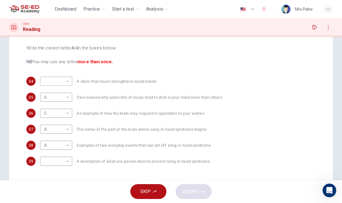
click at [58, 162] on body "This site uses cookies, as explained in our Privacy Policy . If you agree to th…" at bounding box center [171, 101] width 342 height 203
click at [62, 158] on li "E" at bounding box center [56, 157] width 32 height 9
type input "E"
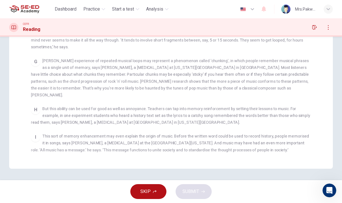
scroll to position [151, 0]
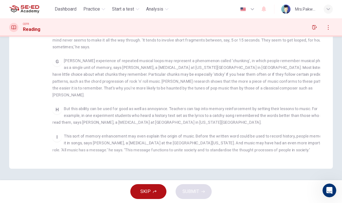
checkbox input "false"
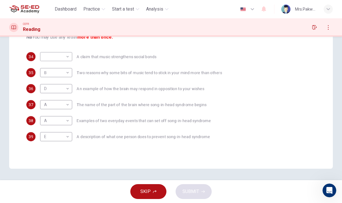
click at [65, 55] on body "This site uses cookies, as explained in our Privacy Policy . If you agree to th…" at bounding box center [171, 101] width 342 height 203
click at [64, 140] on li "I" at bounding box center [56, 139] width 32 height 9
type input "I"
click at [196, 187] on button "SUBMIT" at bounding box center [194, 192] width 36 height 15
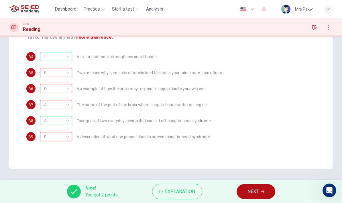
click at [180, 189] on span "Explanation" at bounding box center [180, 192] width 30 height 8
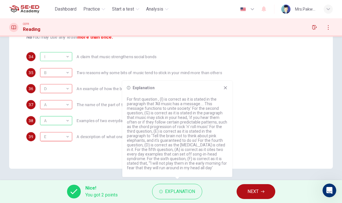
click at [229, 87] on div "Explanation For first question , (I) is correct as it is stated in the paragrap…" at bounding box center [177, 129] width 110 height 96
click at [221, 80] on div "34 I I ​ A claim that music strengthens social bonds 35 B B ​ Two reasons why s…" at bounding box center [170, 96] width 289 height 89
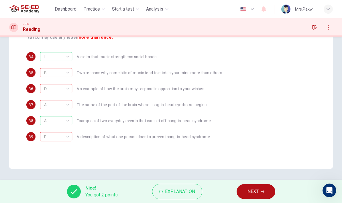
click at [183, 193] on span "Explanation" at bounding box center [180, 192] width 30 height 8
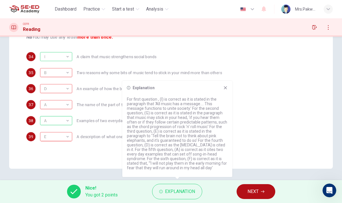
click at [227, 87] on icon at bounding box center [225, 88] width 5 height 5
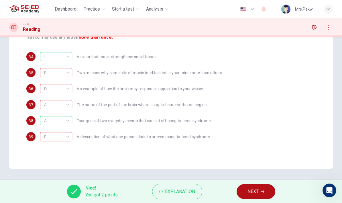
click at [264, 193] on icon "button" at bounding box center [262, 192] width 3 height 3
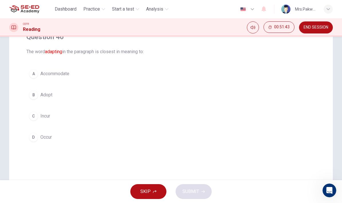
scroll to position [58, 0]
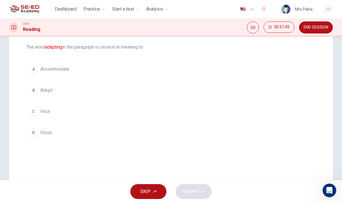
click at [95, 85] on button "B Adopt" at bounding box center [170, 90] width 289 height 14
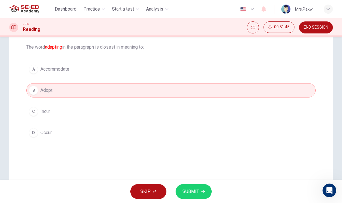
click at [109, 62] on button "A Accommodate" at bounding box center [170, 69] width 289 height 14
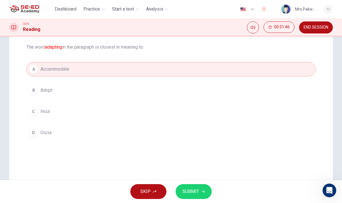
click at [112, 111] on button "C Incur" at bounding box center [170, 112] width 289 height 14
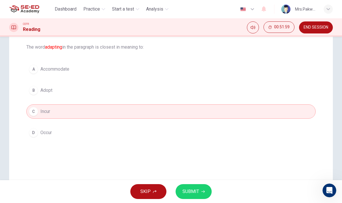
click at [179, 91] on button "B Adopt" at bounding box center [170, 90] width 289 height 14
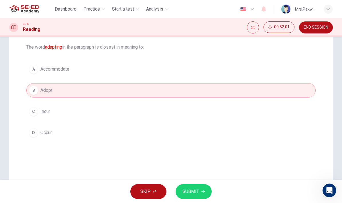
click at [208, 63] on button "A Accommodate" at bounding box center [170, 69] width 289 height 14
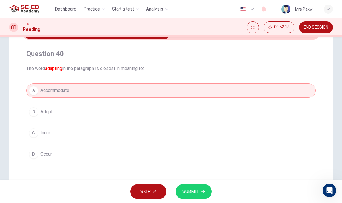
scroll to position [41, 0]
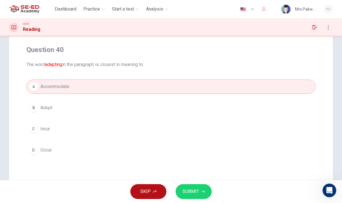
click at [236, 126] on button "C Incur" at bounding box center [170, 129] width 289 height 14
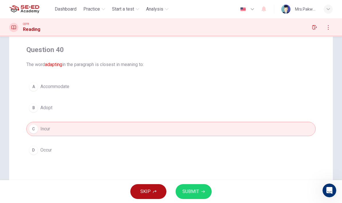
click at [121, 93] on button "A Accommodate" at bounding box center [170, 87] width 289 height 14
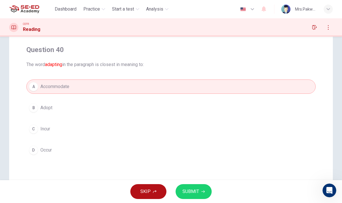
click at [128, 108] on button "B Adopt" at bounding box center [170, 108] width 289 height 14
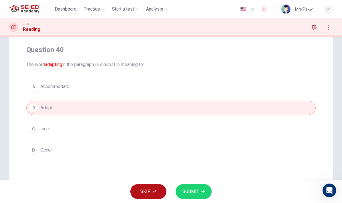
click at [193, 191] on span "SUBMIT" at bounding box center [190, 192] width 17 height 8
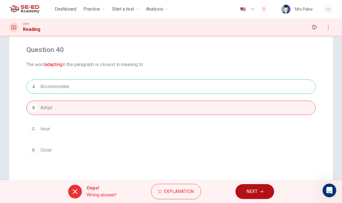
click at [253, 192] on span "NEXT" at bounding box center [251, 192] width 11 height 8
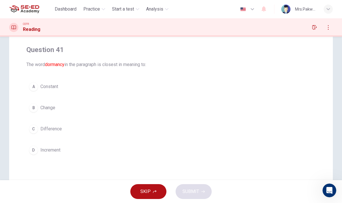
click at [195, 106] on button "B Change" at bounding box center [170, 108] width 289 height 14
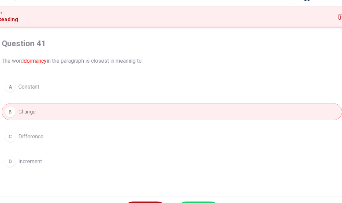
click at [245, 80] on button "A Constant" at bounding box center [170, 87] width 289 height 14
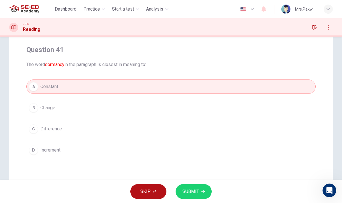
click at [134, 97] on div "A Constant B Change C Difference D Increment" at bounding box center [170, 119] width 289 height 78
click at [161, 103] on button "B Change" at bounding box center [170, 108] width 289 height 14
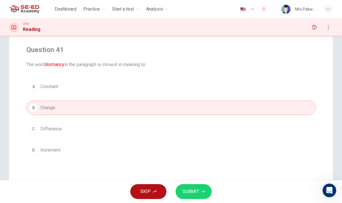
click at [197, 191] on span "SUBMIT" at bounding box center [190, 192] width 17 height 8
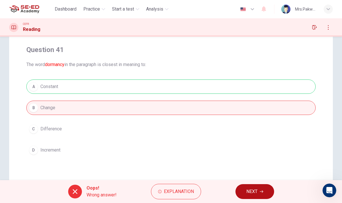
click at [258, 195] on button "NEXT" at bounding box center [255, 192] width 39 height 15
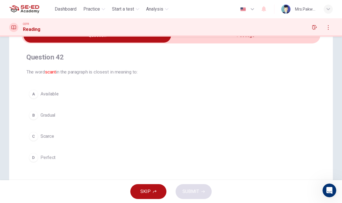
scroll to position [36, 0]
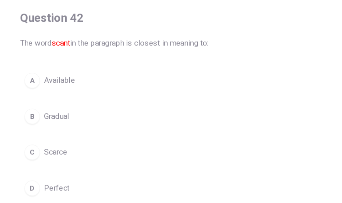
click at [60, 126] on button "C Scarce" at bounding box center [170, 133] width 289 height 14
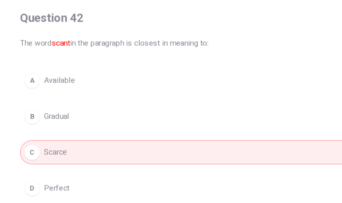
click at [145, 105] on button "B Gradual" at bounding box center [170, 112] width 289 height 14
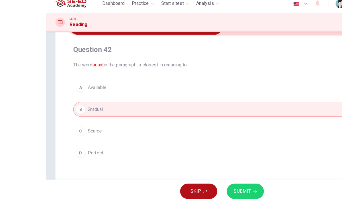
scroll to position [0, 0]
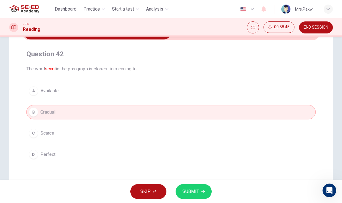
click at [200, 191] on button "SUBMIT" at bounding box center [194, 192] width 36 height 15
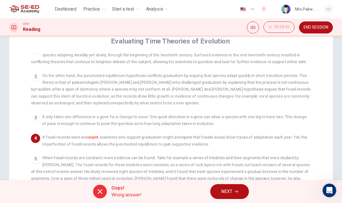
scroll to position [8, 0]
click at [231, 194] on span "NEXT" at bounding box center [226, 192] width 11 height 8
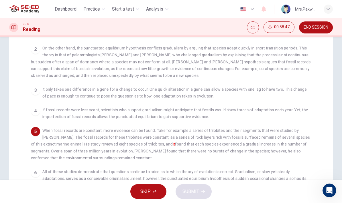
scroll to position [98, 0]
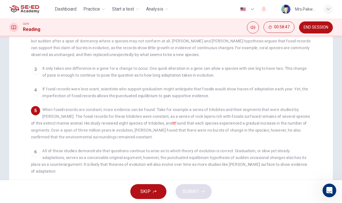
click at [268, 115] on span "When fossil records are constant, more evidence can be found. Take for example …" at bounding box center [170, 123] width 279 height 32
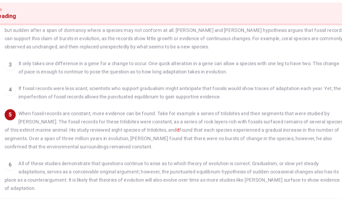
checkbox input "false"
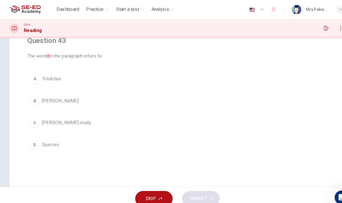
scroll to position [54, 0]
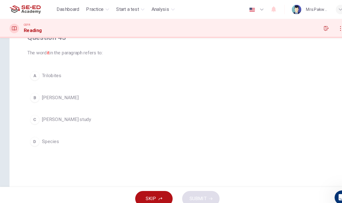
click at [72, 111] on button "[PERSON_NAME] study" at bounding box center [170, 115] width 289 height 14
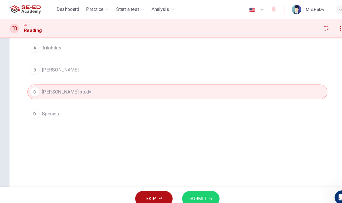
scroll to position [85, 0]
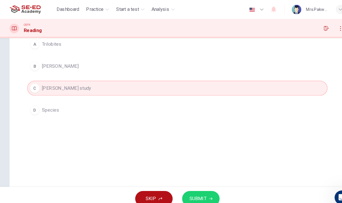
click at [204, 187] on button "SUBMIT" at bounding box center [194, 192] width 36 height 15
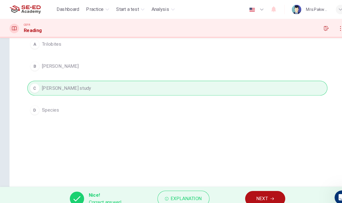
click at [251, 190] on span "NEXT" at bounding box center [252, 192] width 11 height 8
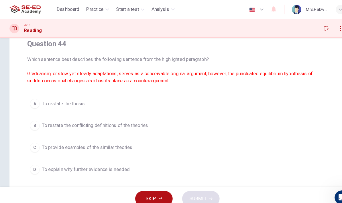
scroll to position [46, 0]
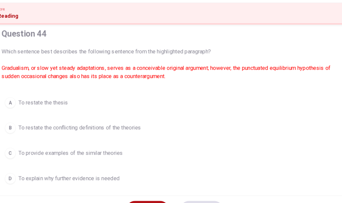
click at [108, 120] on span "To restate the conflicting definitions of the theories" at bounding box center [91, 123] width 103 height 7
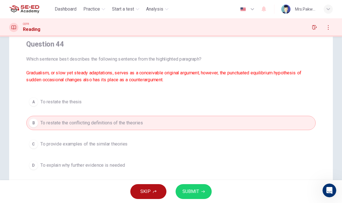
click at [194, 189] on span "SUBMIT" at bounding box center [190, 192] width 17 height 8
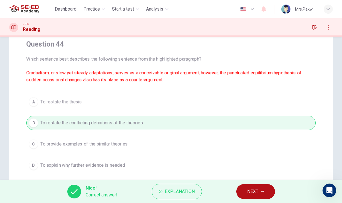
click at [262, 193] on icon "button" at bounding box center [262, 191] width 3 height 3
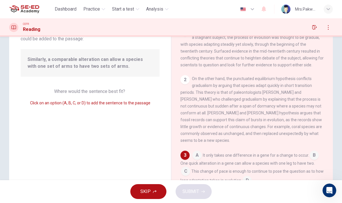
scroll to position [55, 0]
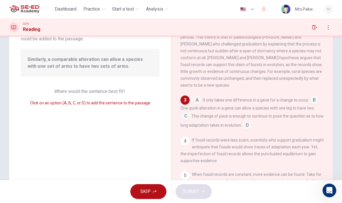
click at [197, 104] on input at bounding box center [197, 100] width 9 height 9
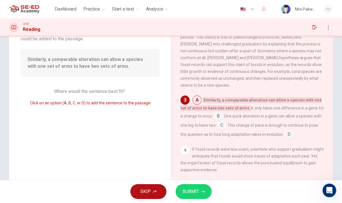
click at [219, 121] on input at bounding box center [218, 116] width 9 height 9
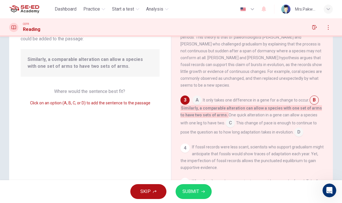
click at [226, 127] on input at bounding box center [230, 123] width 9 height 9
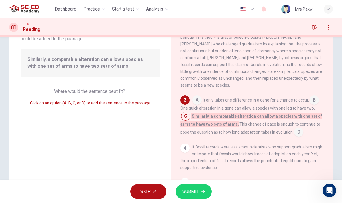
click at [299, 136] on span "D" at bounding box center [298, 132] width 9 height 9
click at [299, 137] on span "D" at bounding box center [298, 132] width 9 height 9
click at [297, 142] on div "1 Evolution is the process by which something changes over time. Formerly a sta…" at bounding box center [255, 109] width 151 height 165
click at [184, 121] on input at bounding box center [185, 116] width 9 height 9
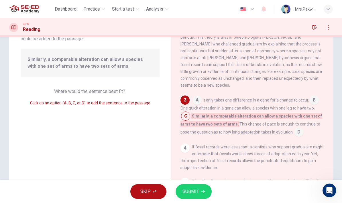
click at [197, 105] on input at bounding box center [197, 100] width 9 height 9
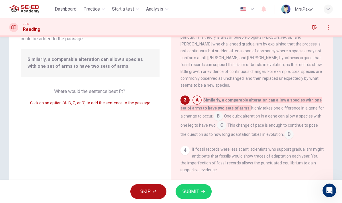
click at [199, 102] on input at bounding box center [197, 100] width 9 height 9
click at [198, 105] on input at bounding box center [197, 100] width 9 height 9
click at [187, 103] on div "3" at bounding box center [184, 100] width 9 height 9
click at [214, 121] on input at bounding box center [218, 116] width 9 height 9
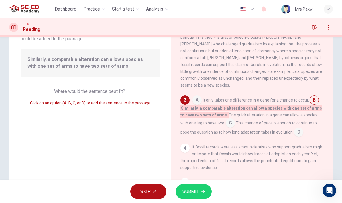
click at [201, 101] on input at bounding box center [197, 100] width 9 height 9
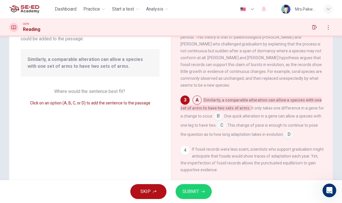
click at [223, 131] on input at bounding box center [221, 125] width 9 height 9
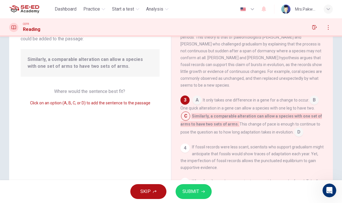
click at [297, 136] on input at bounding box center [298, 132] width 9 height 9
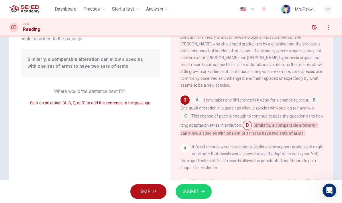
click at [186, 118] on input at bounding box center [185, 116] width 9 height 9
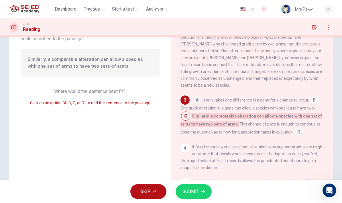
click at [195, 186] on button "SUBMIT" at bounding box center [194, 192] width 36 height 15
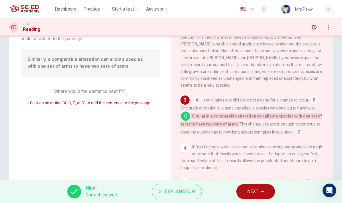
click at [265, 193] on button "NEXT" at bounding box center [255, 192] width 39 height 15
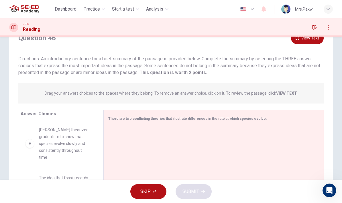
scroll to position [24, 0]
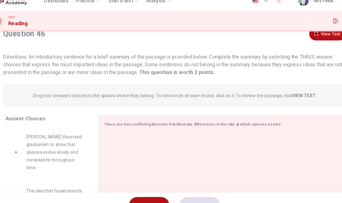
click at [291, 33] on button "View Text" at bounding box center [307, 39] width 33 height 12
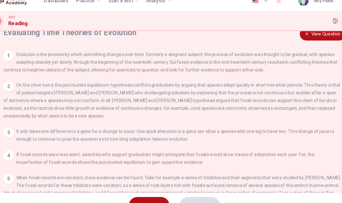
click at [284, 33] on button "View Question" at bounding box center [303, 39] width 41 height 12
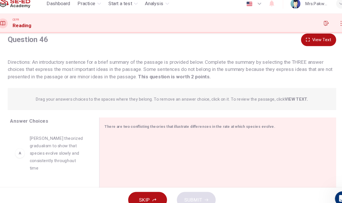
scroll to position [19, 0]
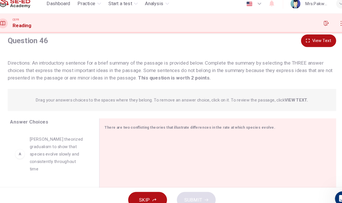
click at [301, 38] on button "View Text" at bounding box center [307, 44] width 33 height 12
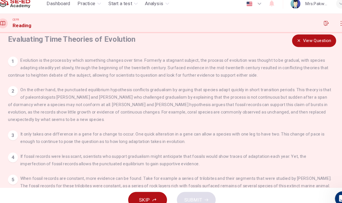
click at [293, 38] on button "View Question" at bounding box center [303, 44] width 41 height 12
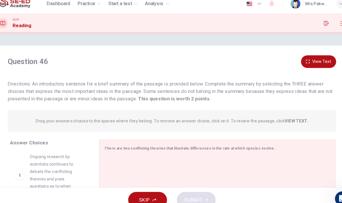
scroll to position [0, 0]
click at [298, 57] on button "View Text" at bounding box center [307, 63] width 33 height 12
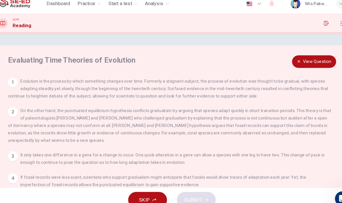
click at [293, 57] on button "View Question" at bounding box center [303, 63] width 41 height 12
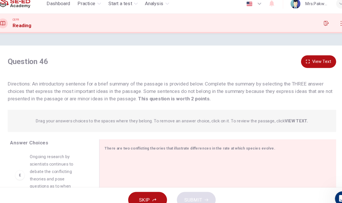
click at [295, 57] on button "View Text" at bounding box center [307, 63] width 33 height 12
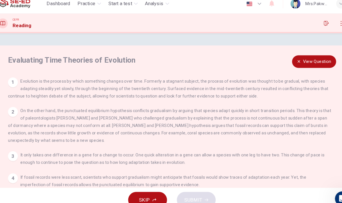
click at [297, 58] on button "View Question" at bounding box center [303, 63] width 41 height 12
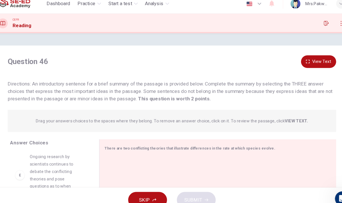
click at [297, 58] on button "View Text" at bounding box center [307, 63] width 33 height 12
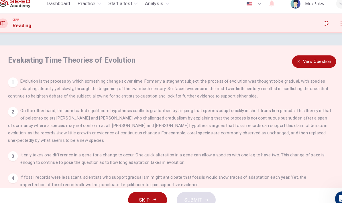
click at [297, 58] on button "View Question" at bounding box center [303, 63] width 41 height 12
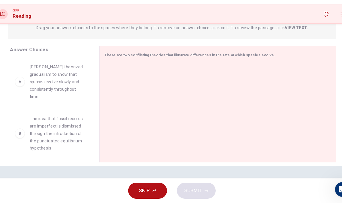
scroll to position [13, 0]
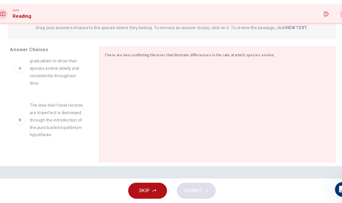
click at [25, 121] on div "B" at bounding box center [29, 125] width 9 height 9
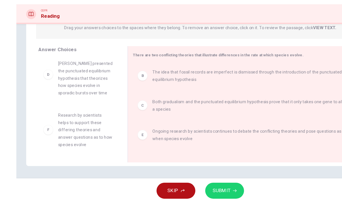
scroll to position [58, 0]
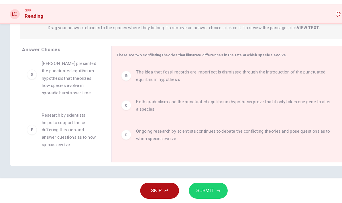
click at [194, 188] on span "SUBMIT" at bounding box center [190, 192] width 17 height 8
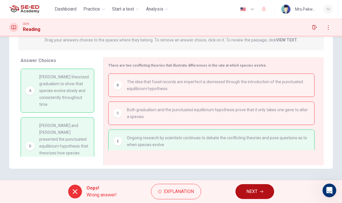
scroll to position [0, 0]
click at [181, 188] on span "Explanation" at bounding box center [179, 192] width 30 height 8
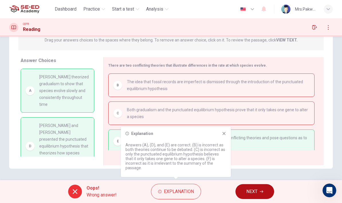
scroll to position [0, 0]
click at [226, 136] on icon at bounding box center [224, 134] width 5 height 5
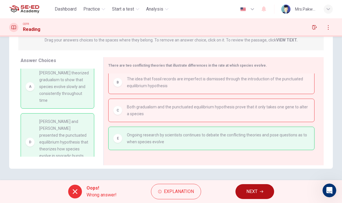
scroll to position [3, 0]
click at [261, 192] on icon "button" at bounding box center [261, 191] width 3 height 3
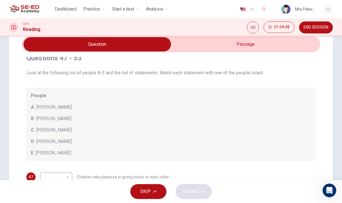
scroll to position [21, 0]
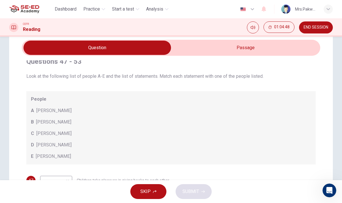
click at [315, 24] on button "END SESSION" at bounding box center [316, 27] width 34 height 12
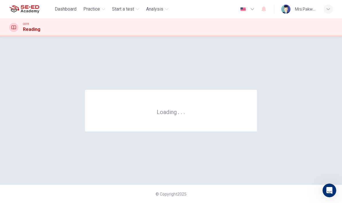
scroll to position [0, 0]
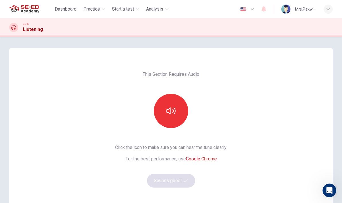
click at [171, 118] on button "button" at bounding box center [171, 111] width 34 height 34
click at [175, 114] on icon "button" at bounding box center [170, 111] width 9 height 9
click at [174, 116] on button "button" at bounding box center [171, 111] width 34 height 34
click at [175, 114] on icon "button" at bounding box center [170, 111] width 9 height 9
click at [186, 116] on button "button" at bounding box center [171, 111] width 34 height 34
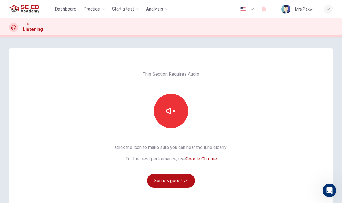
click at [183, 115] on button "button" at bounding box center [171, 111] width 34 height 34
click at [183, 182] on button "Sounds good!" at bounding box center [171, 181] width 48 height 14
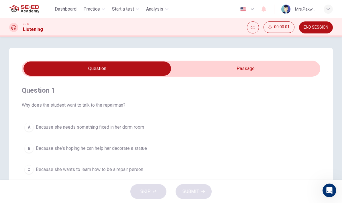
click at [249, 72] on input "checkbox" at bounding box center [97, 69] width 448 height 14
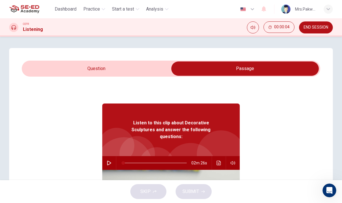
click at [112, 160] on button "button" at bounding box center [109, 163] width 9 height 14
click at [135, 67] on input "checkbox" at bounding box center [245, 69] width 448 height 14
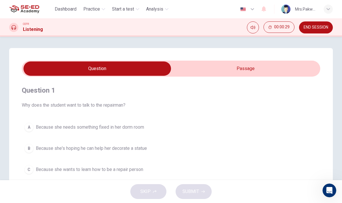
click at [243, 70] on input "checkbox" at bounding box center [97, 69] width 448 height 14
checkbox input "true"
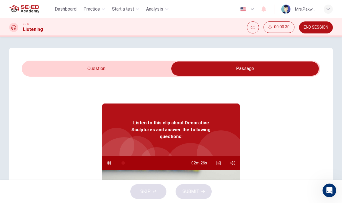
type input "0"
click at [153, 64] on input "checkbox" at bounding box center [245, 69] width 448 height 14
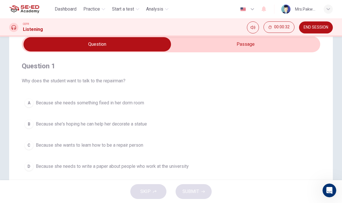
scroll to position [28, 0]
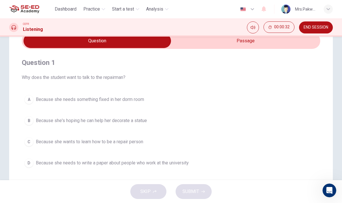
checkbox input "true"
type input "1"
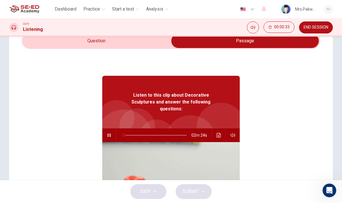
checkbox input "false"
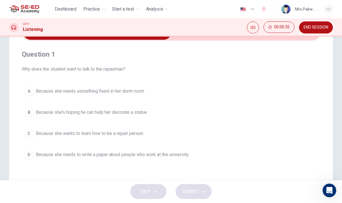
scroll to position [35, 0]
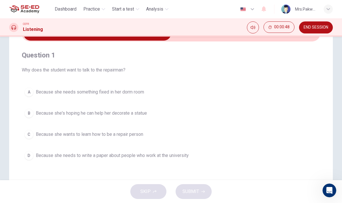
click at [146, 114] on span "Because she's hoping he can help her decorate a statue" at bounding box center [91, 113] width 111 height 7
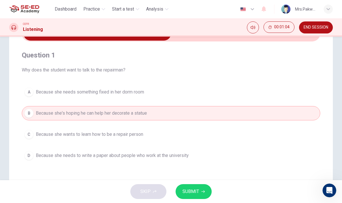
click at [198, 194] on span "SUBMIT" at bounding box center [190, 192] width 17 height 8
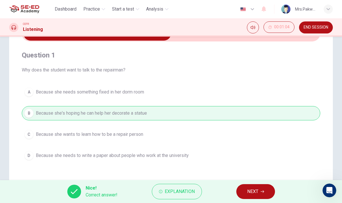
click at [254, 191] on span "NEXT" at bounding box center [252, 192] width 11 height 8
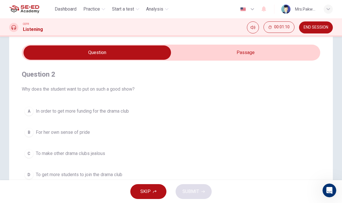
scroll to position [5, 0]
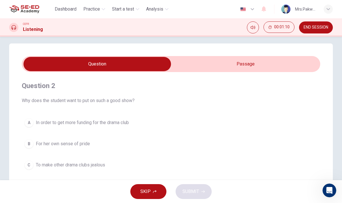
type input "30"
click at [267, 61] on input "checkbox" at bounding box center [97, 64] width 448 height 14
checkbox input "true"
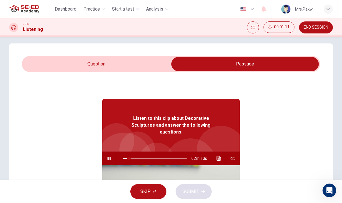
click at [129, 157] on span at bounding box center [128, 158] width 3 height 3
type input "9"
click at [142, 58] on input "checkbox" at bounding box center [245, 64] width 448 height 14
checkbox input "false"
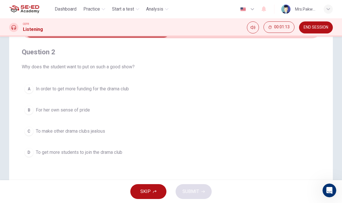
scroll to position [38, 0]
click at [114, 150] on span "To get more students to join the drama club" at bounding box center [79, 153] width 87 height 7
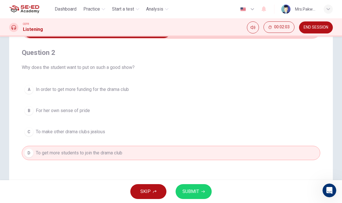
click at [198, 194] on span "SUBMIT" at bounding box center [190, 192] width 17 height 8
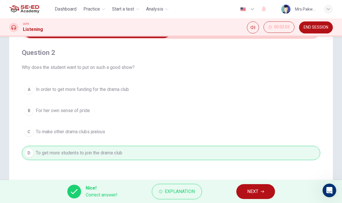
click at [259, 190] on button "NEXT" at bounding box center [255, 192] width 39 height 15
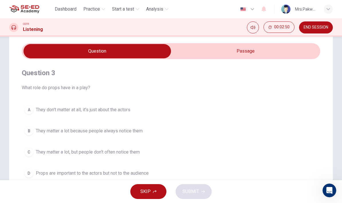
scroll to position [17, 0]
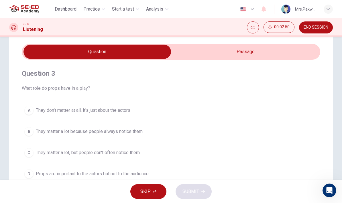
type input "80"
click at [283, 55] on input "checkbox" at bounding box center [97, 52] width 448 height 14
checkbox input "true"
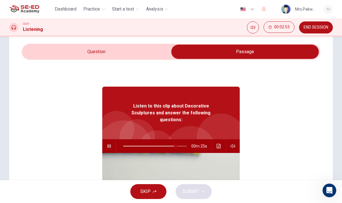
click at [111, 140] on button "button" at bounding box center [109, 147] width 9 height 14
type input "58"
click at [160, 145] on span at bounding box center [159, 146] width 3 height 3
click at [111, 144] on icon "button" at bounding box center [109, 146] width 5 height 5
click at [140, 49] on input "checkbox" at bounding box center [245, 52] width 448 height 14
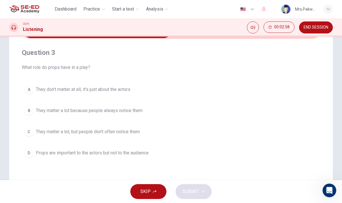
scroll to position [38, 0]
click at [133, 133] on span "They matter a lot, but people don't often notice them" at bounding box center [88, 131] width 104 height 7
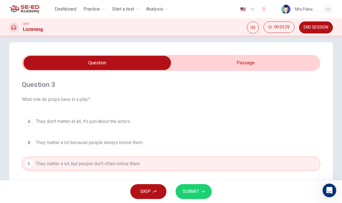
scroll to position [6, 0]
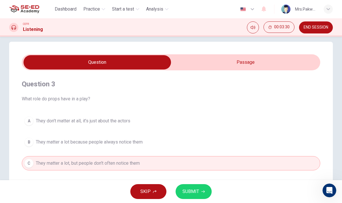
click at [260, 59] on input "checkbox" at bounding box center [97, 62] width 448 height 14
checkbox input "true"
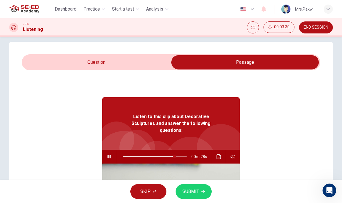
type input "81"
click at [147, 66] on input "checkbox" at bounding box center [245, 62] width 448 height 14
checkbox input "false"
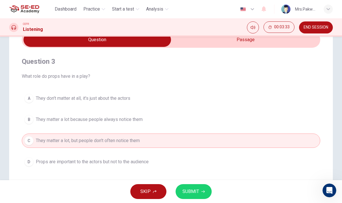
scroll to position [31, 0]
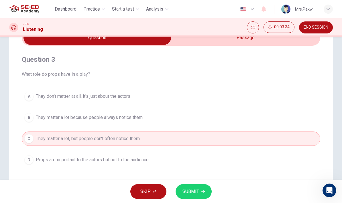
click at [191, 195] on span "SUBMIT" at bounding box center [190, 192] width 17 height 8
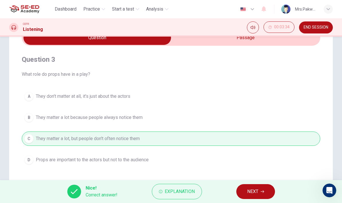
click at [257, 191] on span "NEXT" at bounding box center [252, 192] width 11 height 8
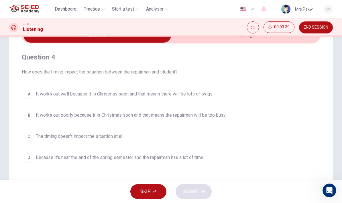
type input "91"
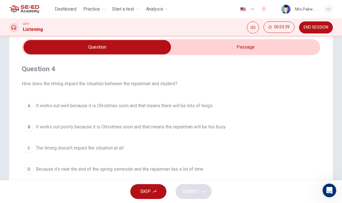
scroll to position [20, 0]
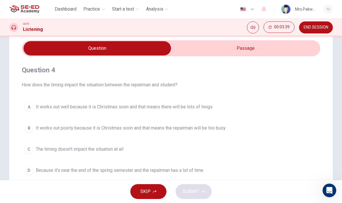
click at [265, 52] on input "checkbox" at bounding box center [97, 48] width 448 height 14
checkbox input "true"
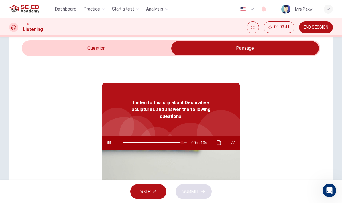
type input "82"
click at [180, 141] on span at bounding box center [181, 142] width 3 height 3
click at [152, 47] on input "checkbox" at bounding box center [245, 48] width 448 height 14
checkbox input "false"
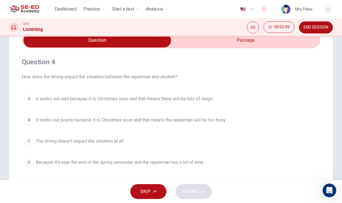
scroll to position [28, 0]
type input "0"
click at [258, 41] on input "checkbox" at bounding box center [97, 41] width 448 height 14
checkbox input "true"
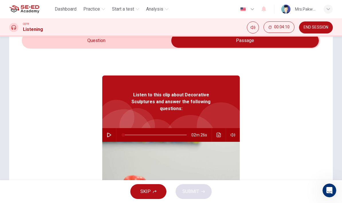
type input "71"
click at [169, 134] on span at bounding box center [168, 135] width 3 height 3
click at [107, 131] on button "button" at bounding box center [109, 135] width 9 height 14
click at [148, 41] on input "checkbox" at bounding box center [245, 41] width 448 height 14
checkbox input "false"
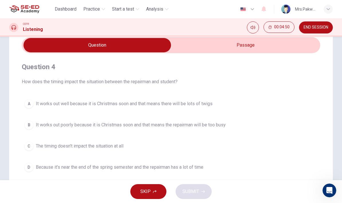
scroll to position [24, 0]
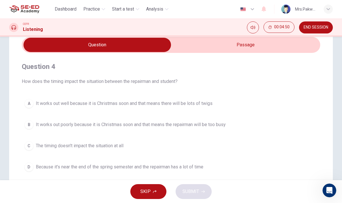
click at [201, 98] on button "A It works out well because it is Christmas soon and that means there will be l…" at bounding box center [171, 104] width 299 height 14
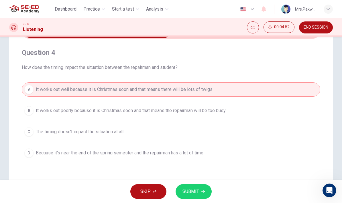
scroll to position [37, 0]
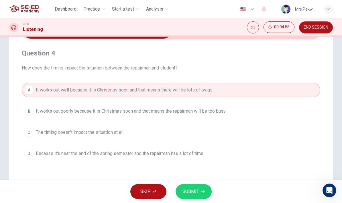
click at [202, 191] on icon "button" at bounding box center [202, 191] width 3 height 3
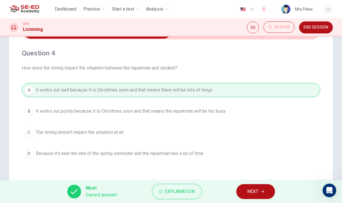
click at [267, 188] on button "NEXT" at bounding box center [255, 192] width 39 height 15
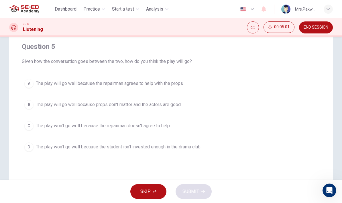
scroll to position [46, 0]
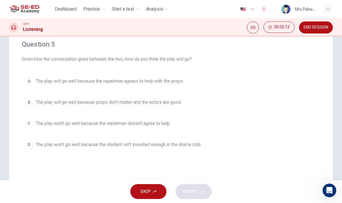
click at [181, 77] on button "A The play will go well because the repairman agrees to help with the props" at bounding box center [171, 81] width 299 height 14
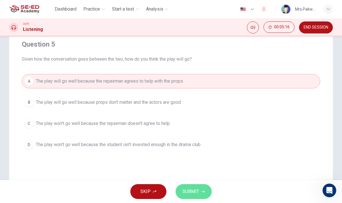
click at [205, 194] on button "SUBMIT" at bounding box center [194, 192] width 36 height 15
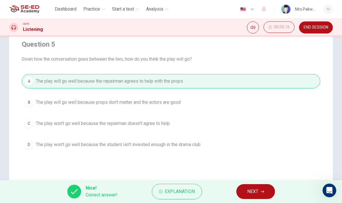
click at [252, 191] on span "NEXT" at bounding box center [252, 192] width 11 height 8
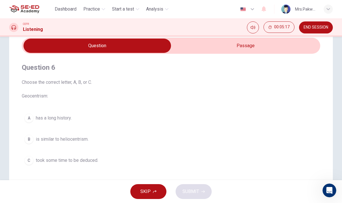
scroll to position [25, 0]
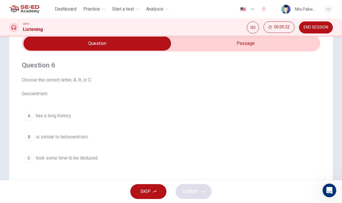
click at [262, 41] on input "checkbox" at bounding box center [97, 43] width 448 height 14
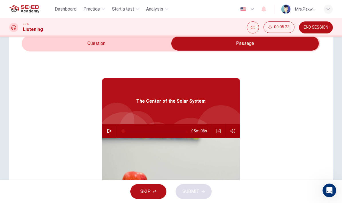
click at [108, 130] on icon "button" at bounding box center [109, 131] width 5 height 5
click at [146, 43] on input "checkbox" at bounding box center [245, 43] width 448 height 14
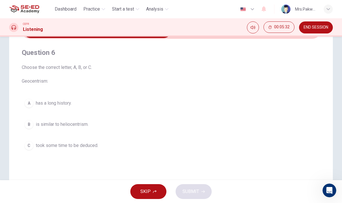
scroll to position [38, 0]
click at [144, 102] on button "A has a long history." at bounding box center [171, 103] width 299 height 14
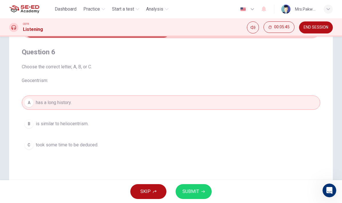
click at [145, 146] on button "C took some time to be deduced." at bounding box center [171, 145] width 299 height 14
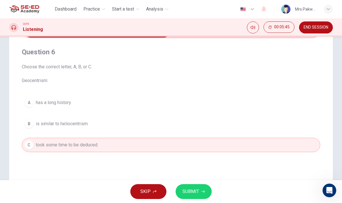
click at [152, 124] on button "B is similar to heliocentrism." at bounding box center [171, 124] width 299 height 14
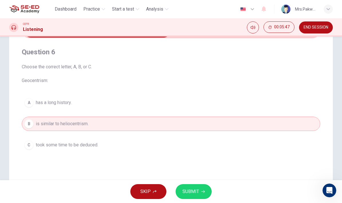
click at [156, 102] on button "A has a long history." at bounding box center [171, 103] width 299 height 14
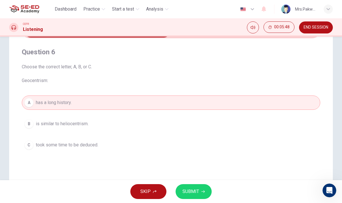
click at [154, 125] on button "B is similar to heliocentrism." at bounding box center [171, 124] width 299 height 14
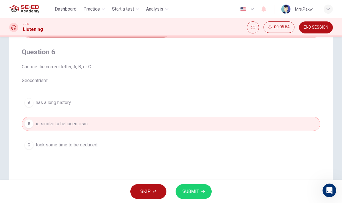
click at [170, 105] on button "A has a long history." at bounding box center [171, 103] width 299 height 14
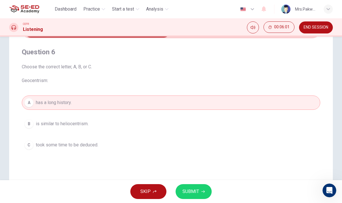
click at [156, 128] on button "B is similar to heliocentrism." at bounding box center [171, 124] width 299 height 14
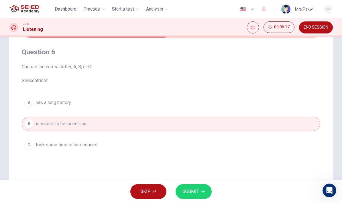
click at [197, 189] on span "SUBMIT" at bounding box center [190, 192] width 17 height 8
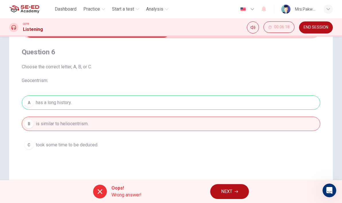
click at [240, 192] on button "NEXT" at bounding box center [229, 192] width 39 height 15
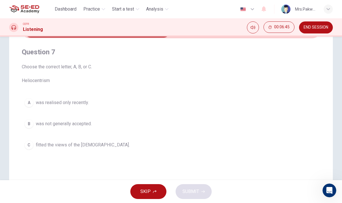
click at [164, 148] on button "C fitted the views of the church." at bounding box center [171, 145] width 299 height 14
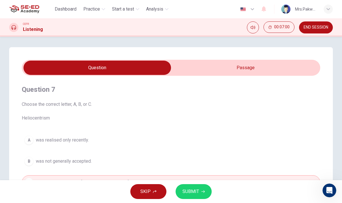
scroll to position [1, 0]
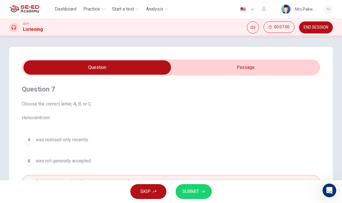
click at [268, 63] on input "checkbox" at bounding box center [97, 67] width 448 height 14
checkbox input "true"
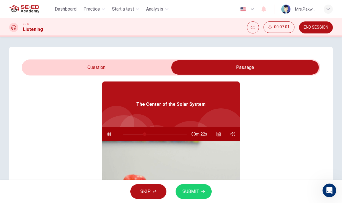
scroll to position [23, 0]
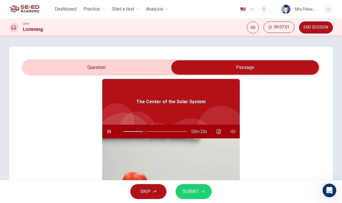
type input "34"
click at [152, 67] on input "checkbox" at bounding box center [245, 67] width 448 height 14
checkbox input "false"
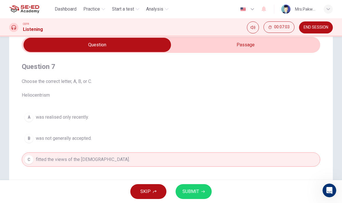
scroll to position [23, 0]
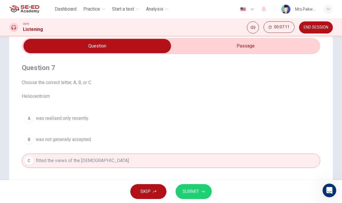
type input "38"
click at [287, 50] on input "checkbox" at bounding box center [97, 46] width 448 height 14
checkbox input "true"
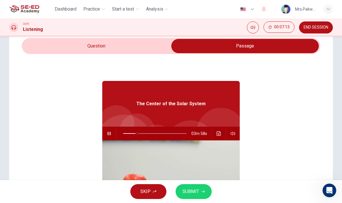
click at [138, 134] on span at bounding box center [137, 133] width 3 height 3
type input "22"
click at [81, 44] on input "checkbox" at bounding box center [245, 46] width 448 height 14
checkbox input "false"
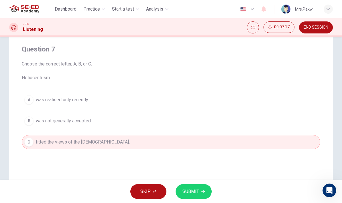
scroll to position [46, 0]
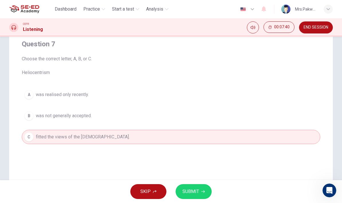
click at [186, 188] on span "SUBMIT" at bounding box center [190, 192] width 17 height 8
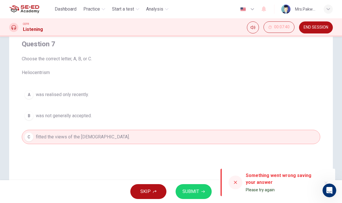
click at [233, 184] on div at bounding box center [236, 183] width 14 height 14
click at [234, 174] on div at bounding box center [236, 183] width 14 height 18
click at [237, 185] on icon at bounding box center [235, 182] width 5 height 5
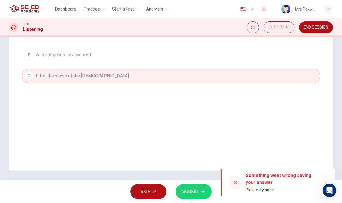
scroll to position [107, 0]
click at [97, 52] on button "B was not generally accepted." at bounding box center [171, 55] width 299 height 14
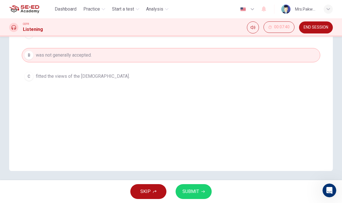
click at [129, 73] on button "C fitted the views of the church." at bounding box center [171, 76] width 299 height 14
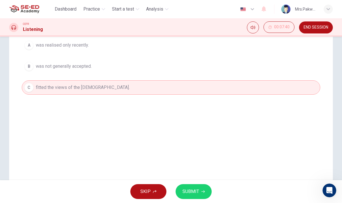
scroll to position [86, 0]
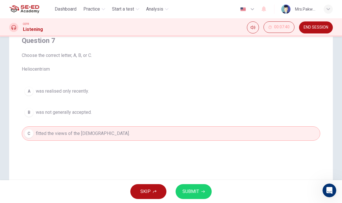
click at [141, 110] on button "B was not generally accepted." at bounding box center [171, 112] width 299 height 14
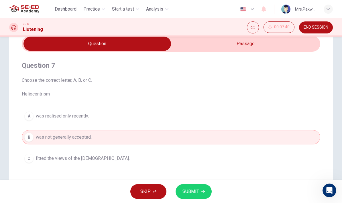
scroll to position [13, 0]
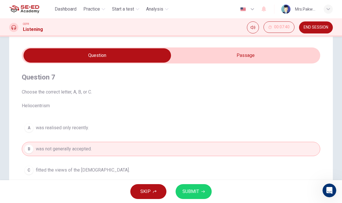
type input "35"
click at [255, 54] on input "checkbox" at bounding box center [97, 55] width 448 height 14
checkbox input "true"
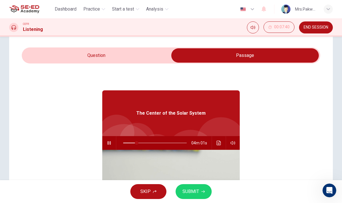
click at [135, 142] on span at bounding box center [136, 143] width 3 height 3
type input "23"
click at [67, 54] on input "checkbox" at bounding box center [245, 55] width 448 height 14
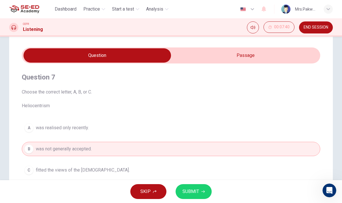
click at [254, 55] on input "checkbox" at bounding box center [97, 55] width 448 height 14
checkbox input "true"
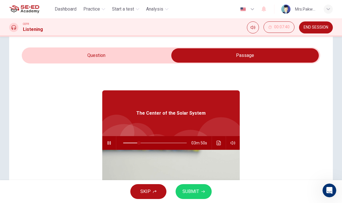
type input "25"
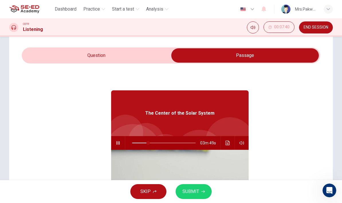
checkbox input "false"
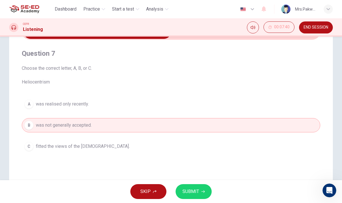
scroll to position [38, 0]
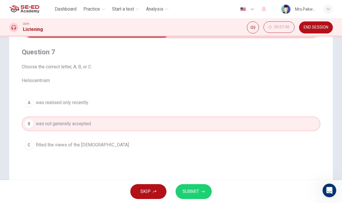
click at [48, 145] on span "fitted the views of the church." at bounding box center [83, 145] width 94 height 7
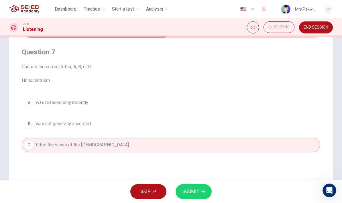
click at [192, 186] on button "SUBMIT" at bounding box center [194, 192] width 36 height 15
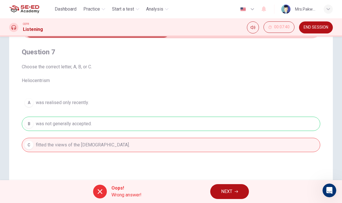
click at [225, 190] on span "NEXT" at bounding box center [226, 192] width 11 height 8
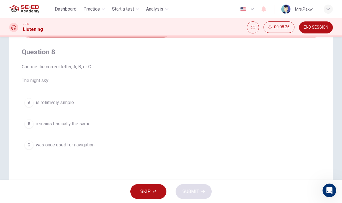
click at [44, 124] on span "remains basically the same." at bounding box center [64, 124] width 56 height 7
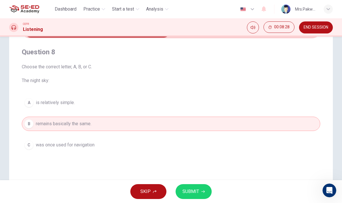
click at [203, 188] on button "SUBMIT" at bounding box center [194, 192] width 36 height 15
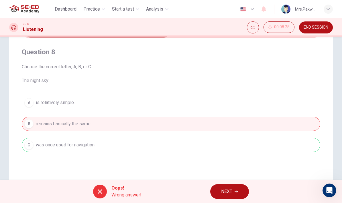
click at [229, 194] on span "NEXT" at bounding box center [226, 192] width 11 height 8
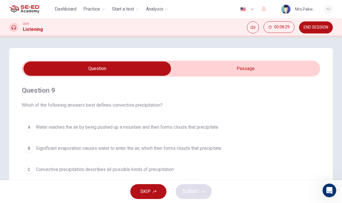
click at [267, 62] on input "checkbox" at bounding box center [97, 69] width 448 height 14
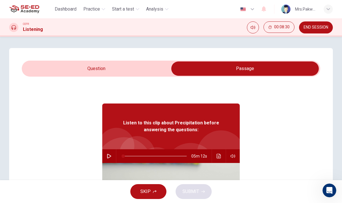
click at [58, 67] on input "checkbox" at bounding box center [245, 69] width 448 height 14
checkbox input "false"
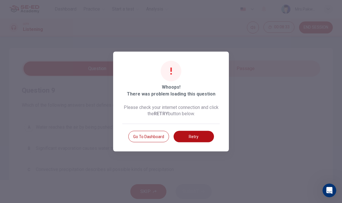
click at [205, 132] on button "Retry" at bounding box center [194, 136] width 40 height 11
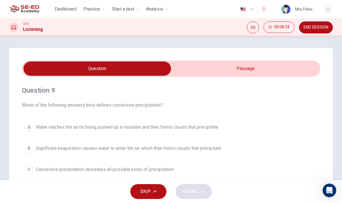
click at [317, 27] on span "END SESSION" at bounding box center [316, 27] width 25 height 5
